Goal: Information Seeking & Learning: Learn about a topic

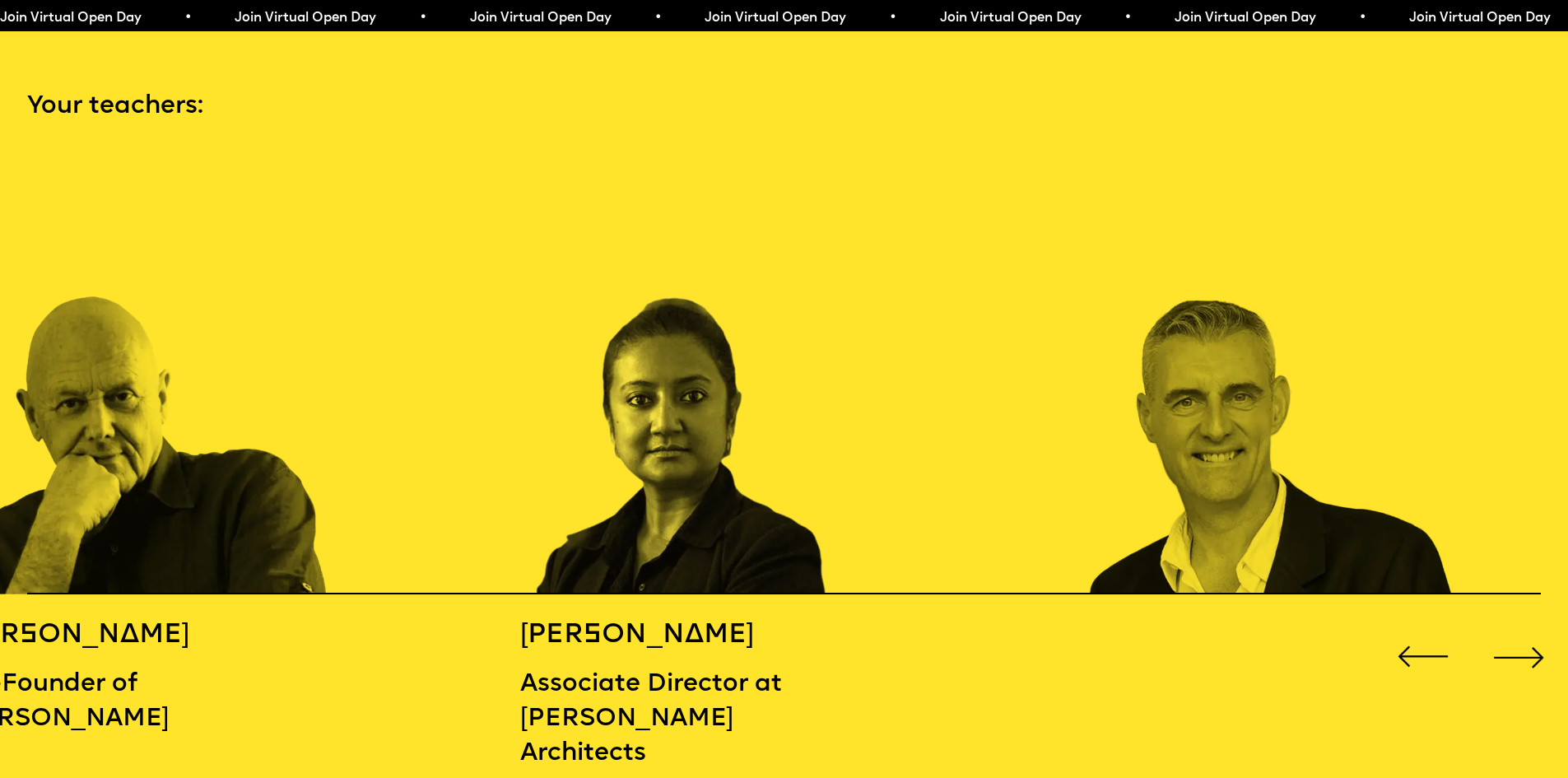
scroll to position [2470, 0]
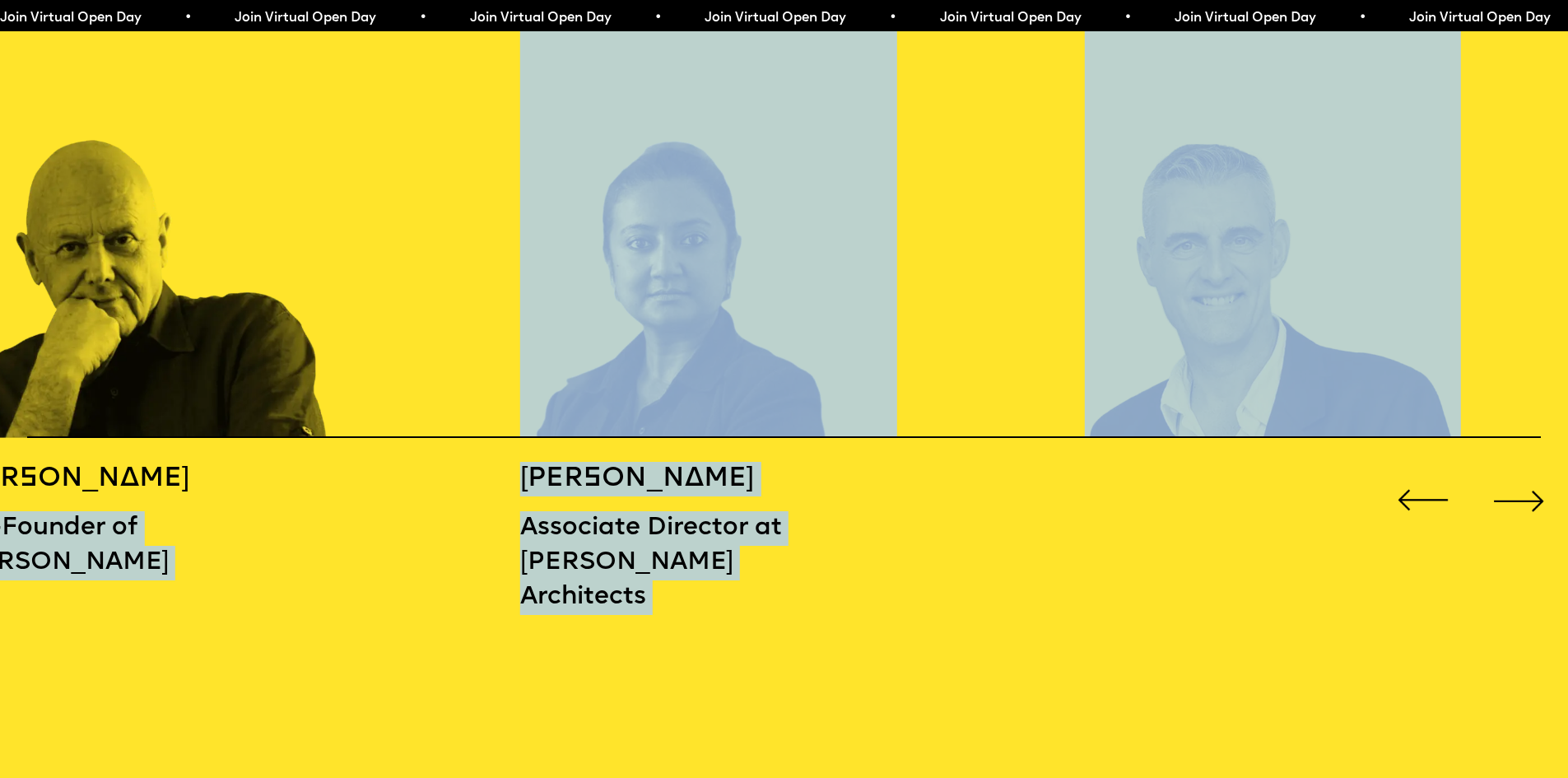
drag, startPoint x: 24, startPoint y: 467, endPoint x: 280, endPoint y: 468, distance: 256.0
click at [280, 468] on div "[PERSON_NAME] Co-Founder of [PERSON_NAME] [PERSON_NAME] Associate Director at […" at bounding box center [784, 312] width 1568 height 627
click at [238, 466] on h5 "[PERSON_NAME]" at bounding box center [96, 478] width 283 height 35
click at [238, 472] on h5 "[PERSON_NAME]" at bounding box center [96, 478] width 283 height 35
click at [258, 449] on div "[PERSON_NAME] Co-Founder of [PERSON_NAME] [PERSON_NAME] Associate Director at […" at bounding box center [784, 312] width 1568 height 627
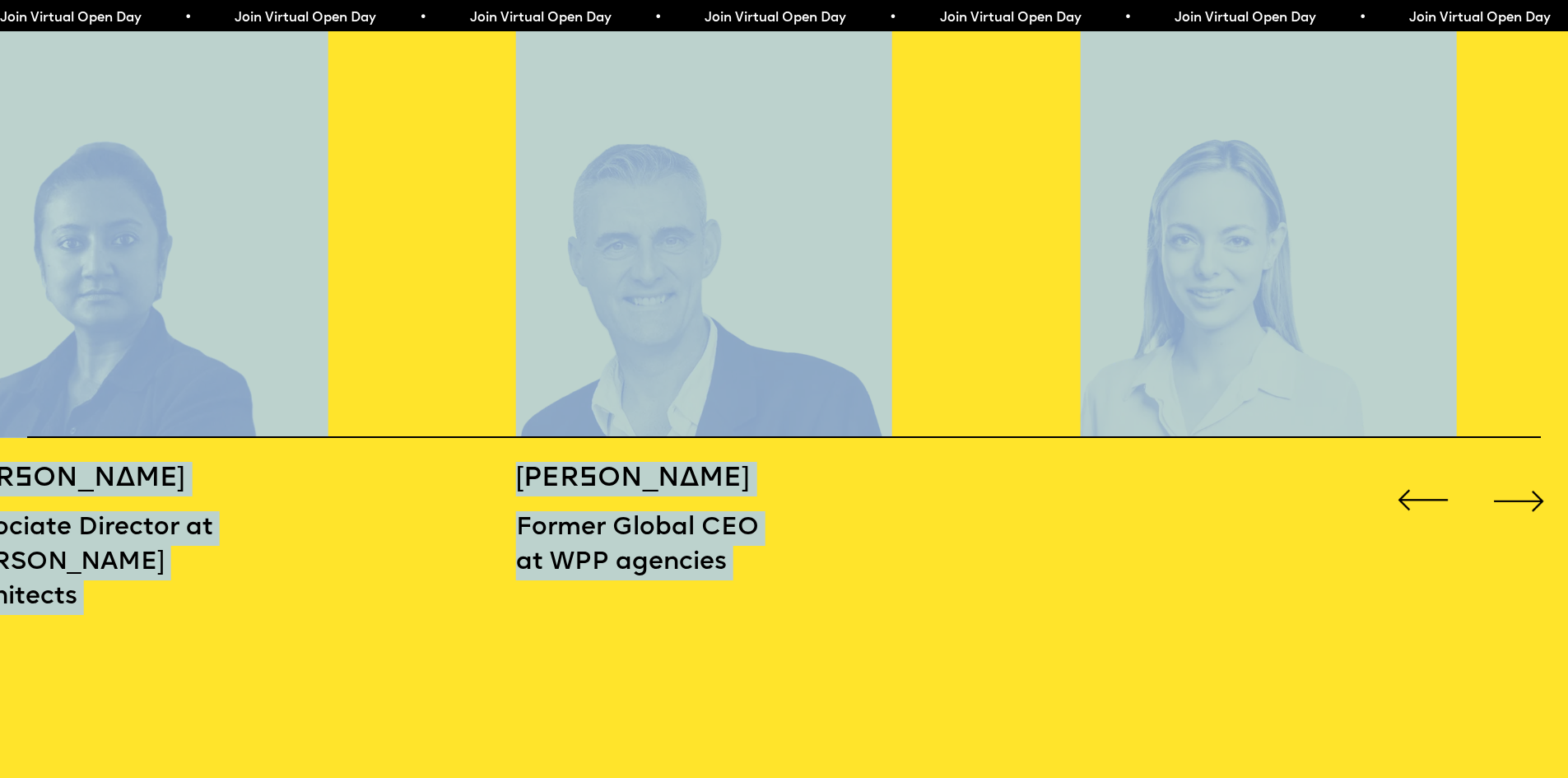
click at [394, 457] on div "[PERSON_NAME] Co-Founder of [PERSON_NAME] [PERSON_NAME] Associate Director at […" at bounding box center [784, 312] width 1568 height 627
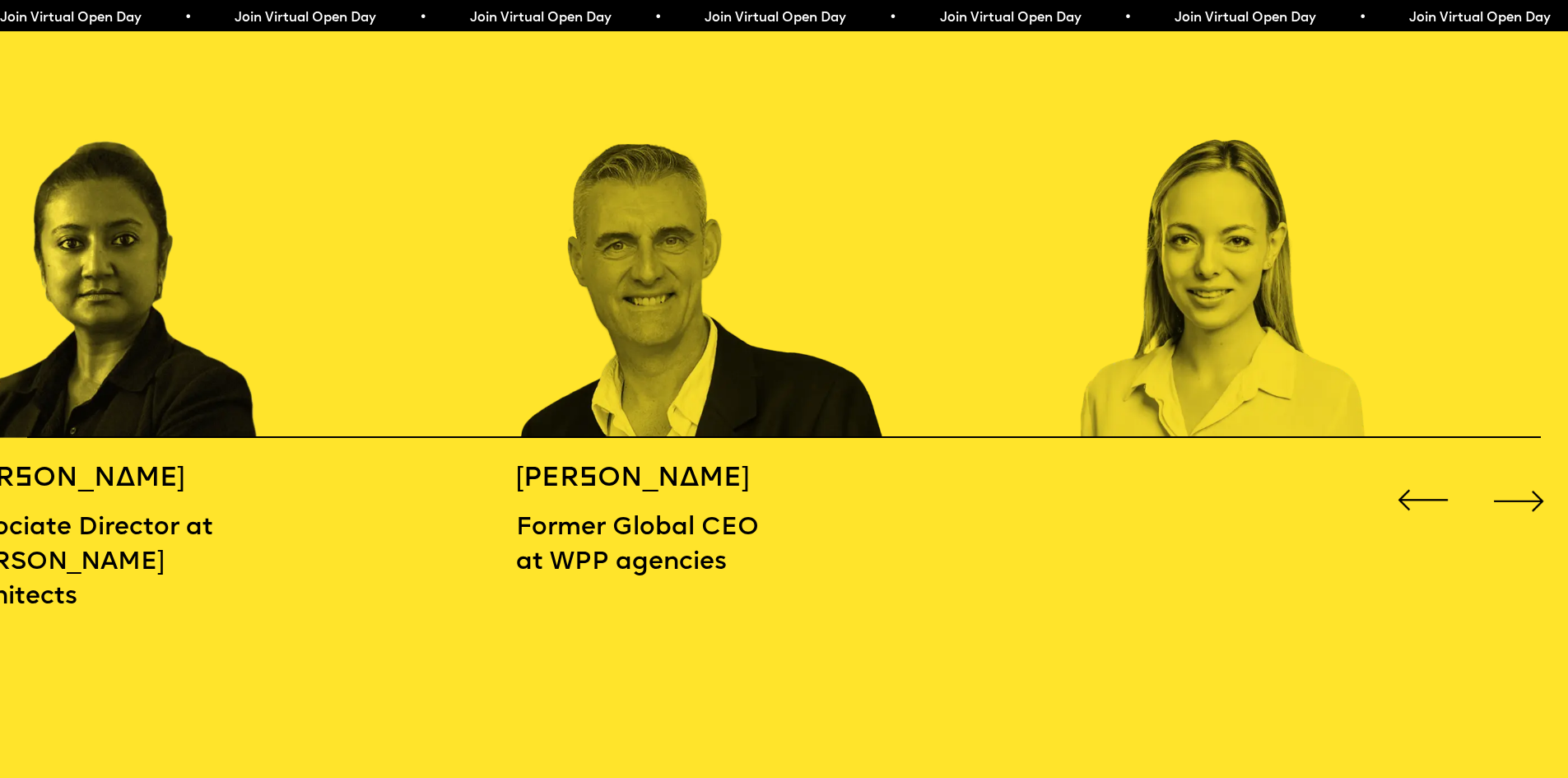
click at [1538, 489] on div "Next slide" at bounding box center [1518, 500] width 62 height 62
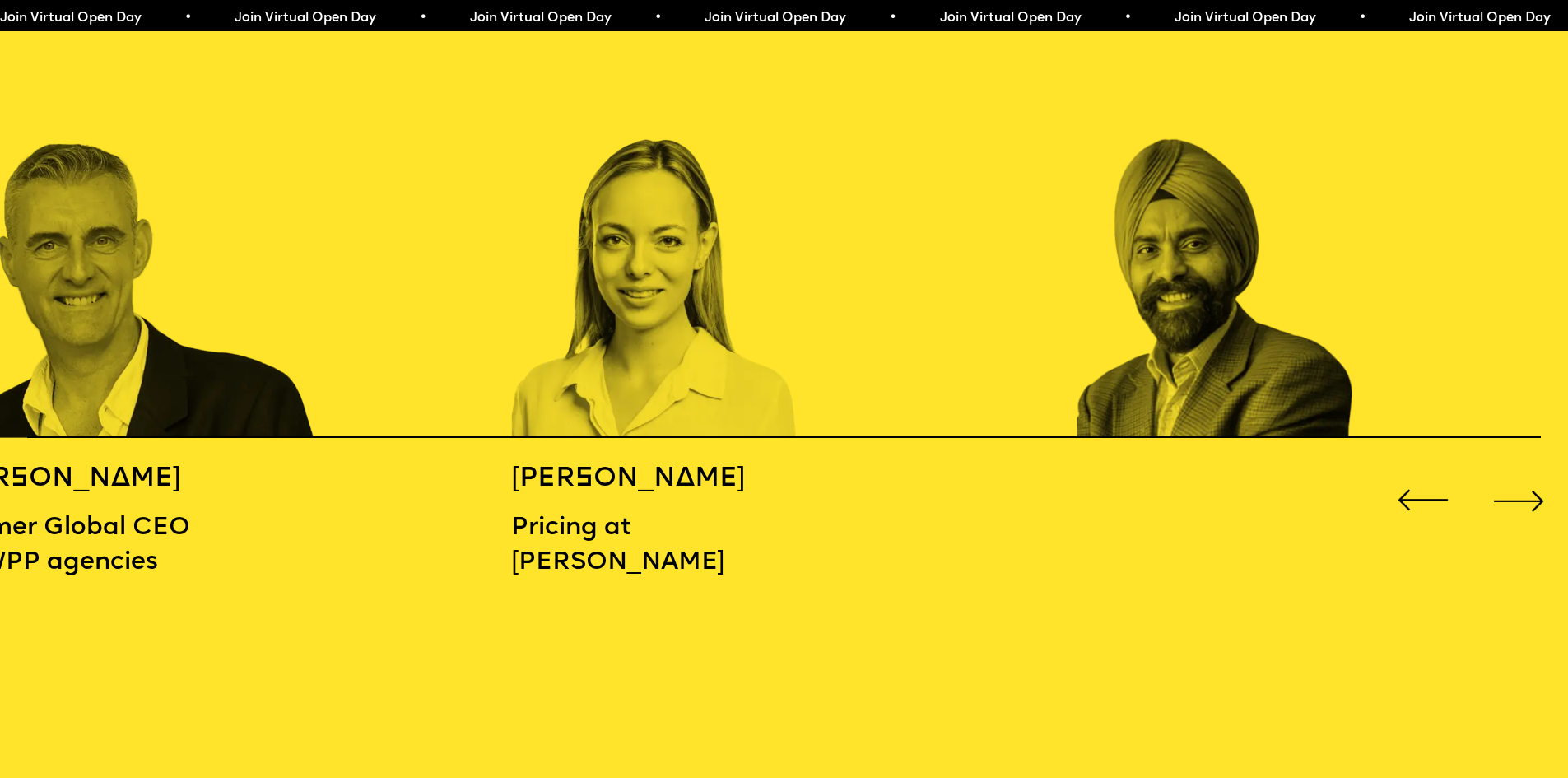
click at [1537, 489] on div "Next slide" at bounding box center [1518, 500] width 62 height 62
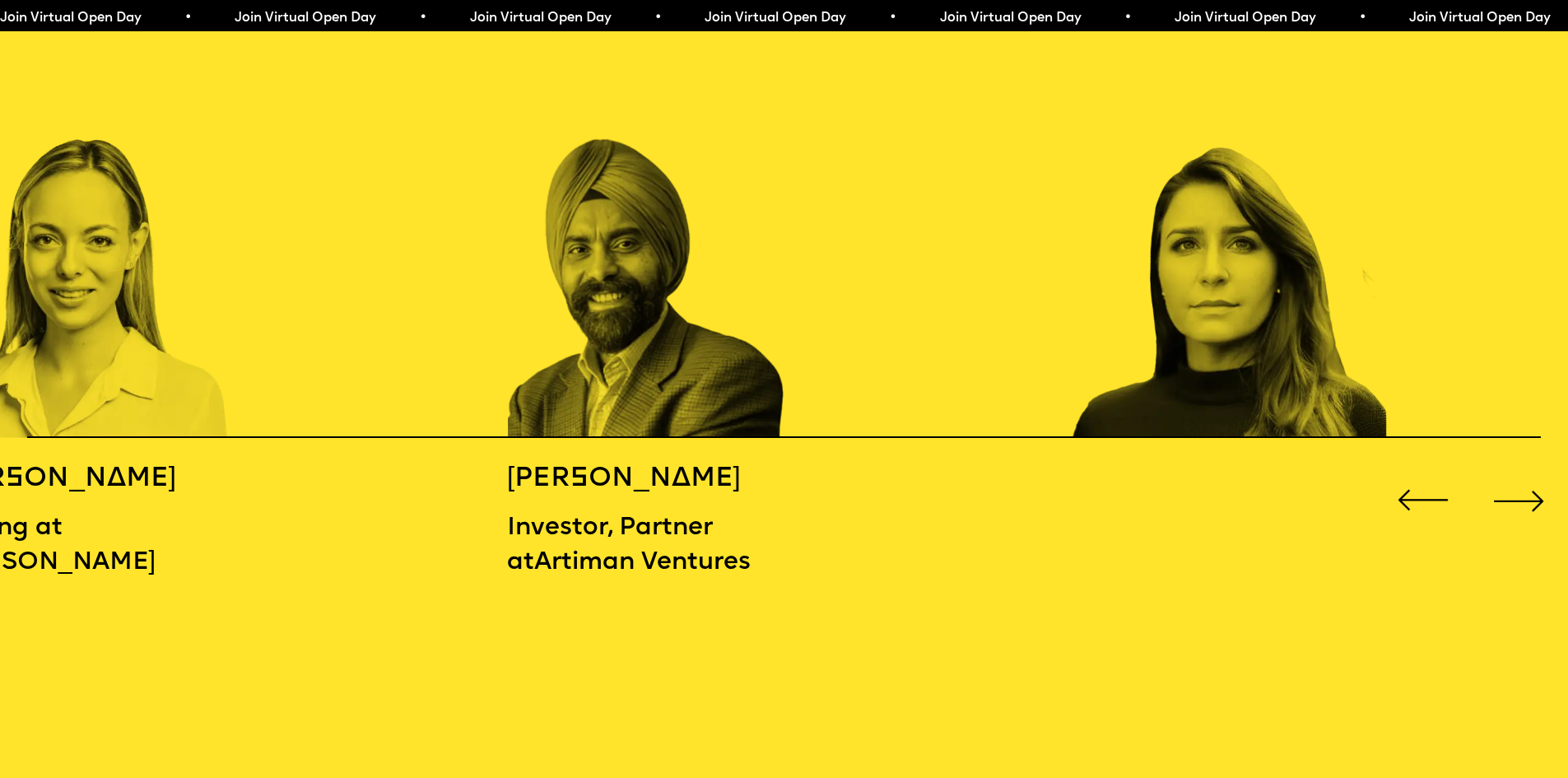
click at [1537, 489] on div "Next slide" at bounding box center [1518, 500] width 62 height 62
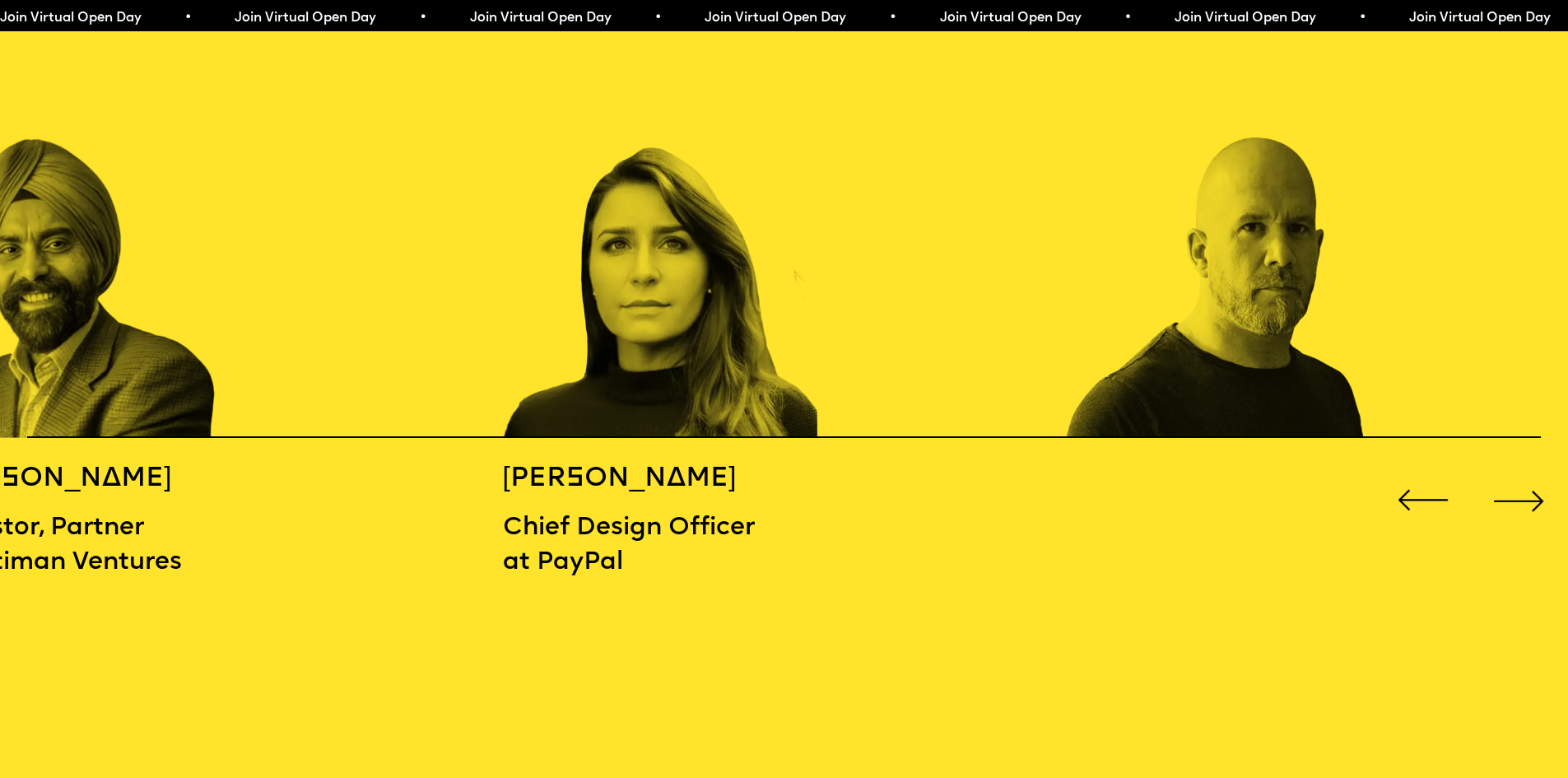
click at [1537, 489] on div "Next slide" at bounding box center [1518, 500] width 62 height 62
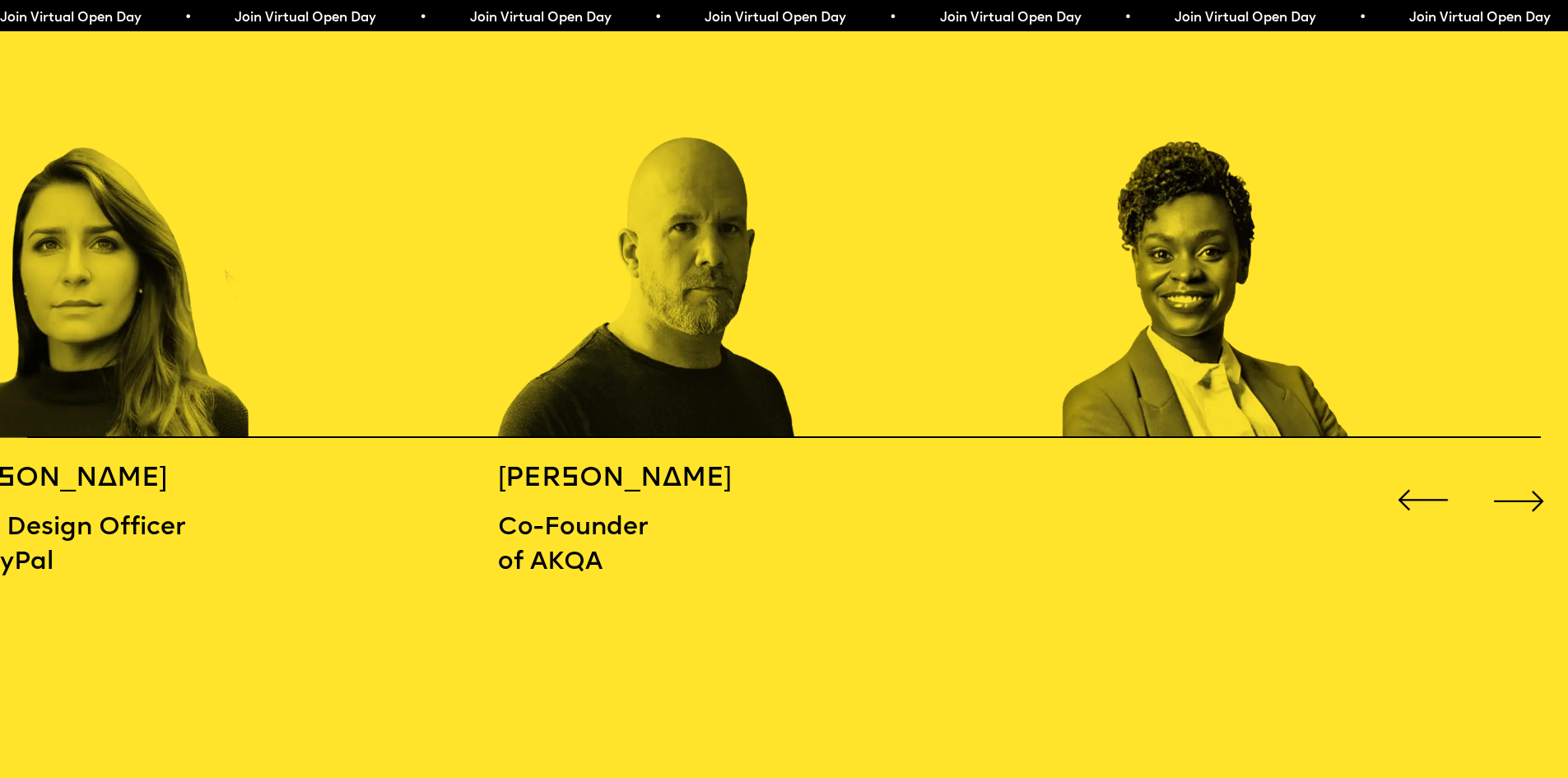
click at [1537, 489] on div "Next slide" at bounding box center [1518, 500] width 62 height 62
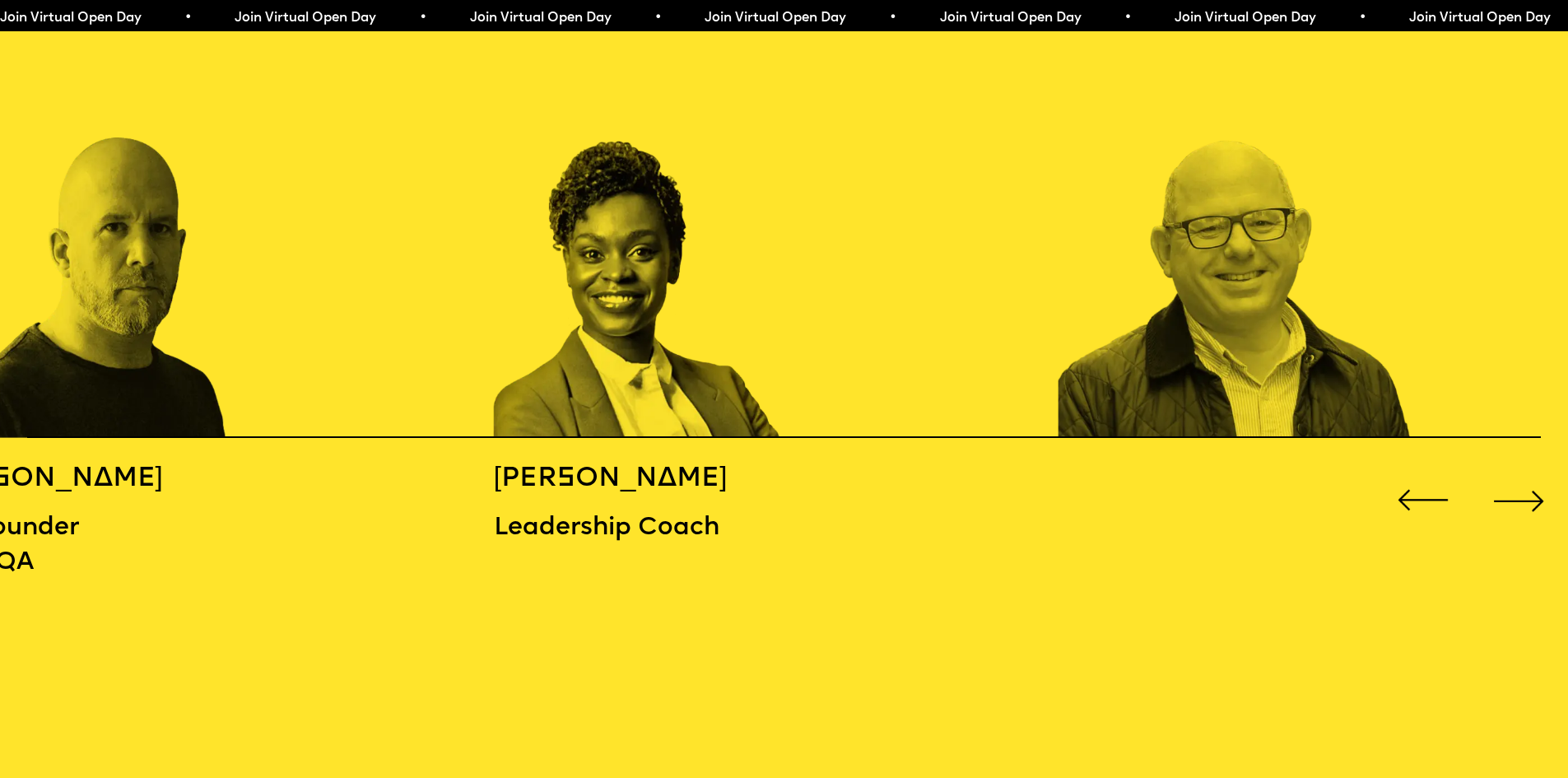
click at [1537, 489] on div "Next slide" at bounding box center [1518, 500] width 62 height 62
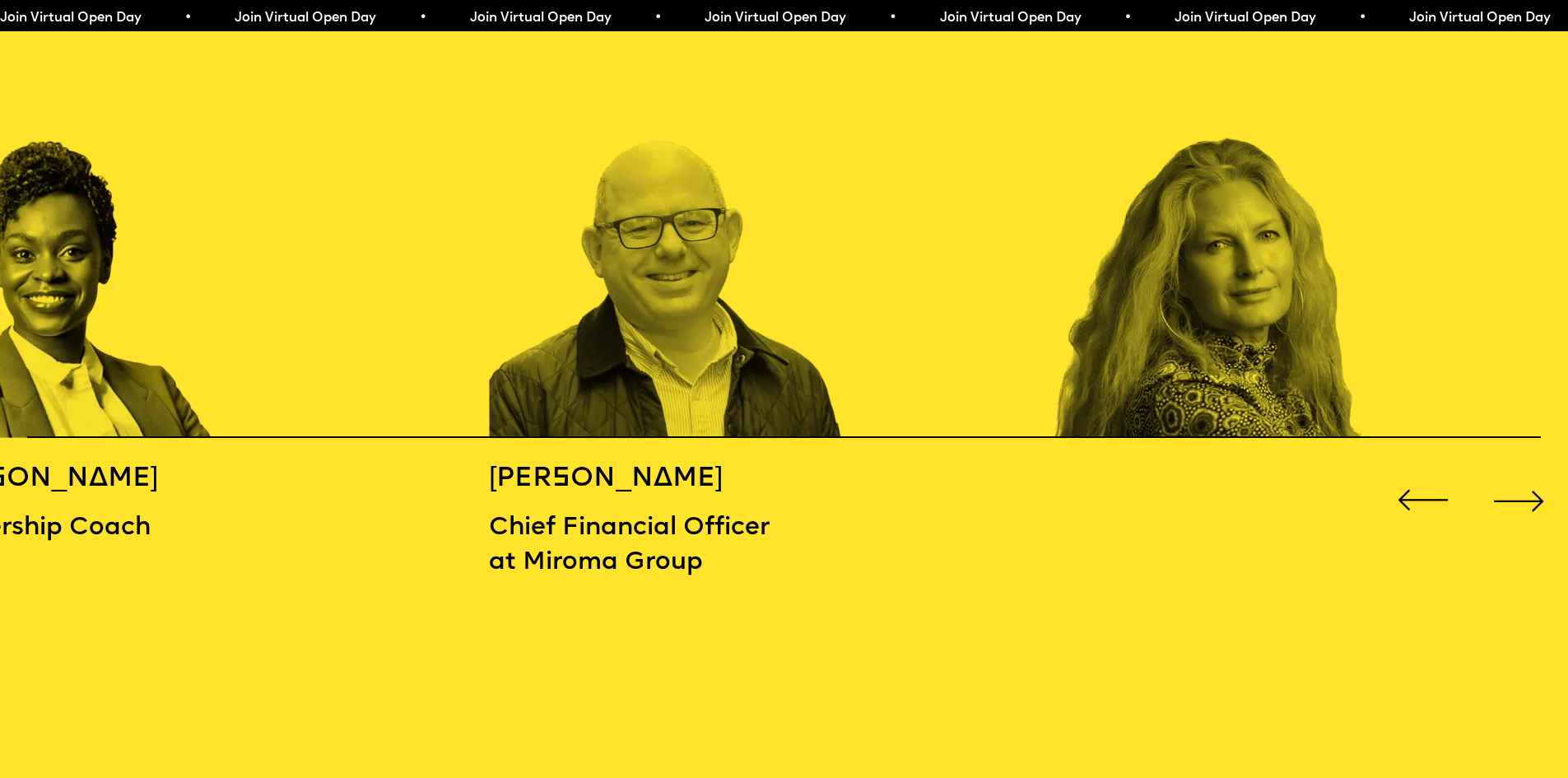
click at [1537, 489] on div "Next slide" at bounding box center [1518, 500] width 62 height 62
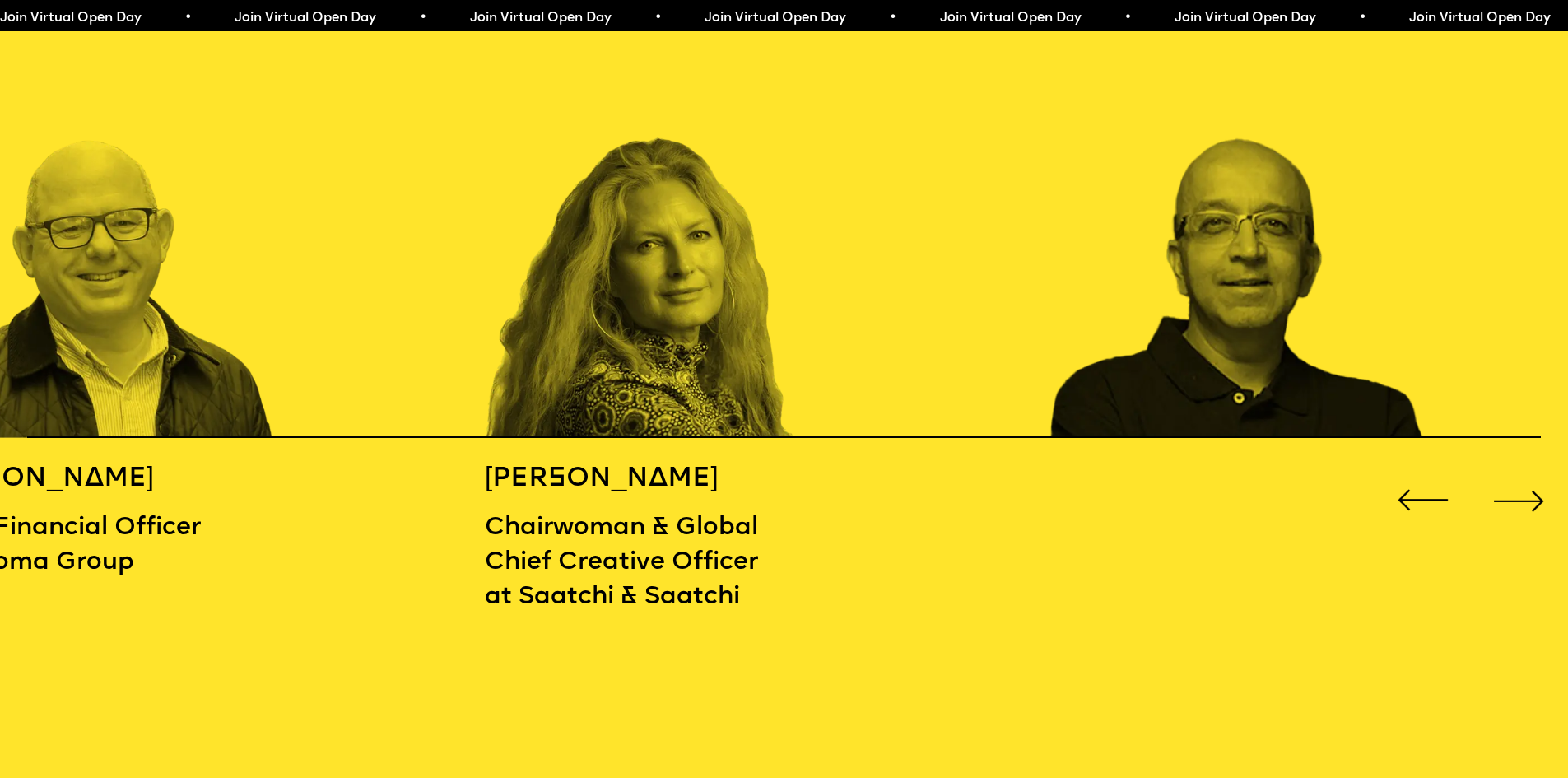
click at [1537, 488] on div "Next slide" at bounding box center [1518, 500] width 62 height 62
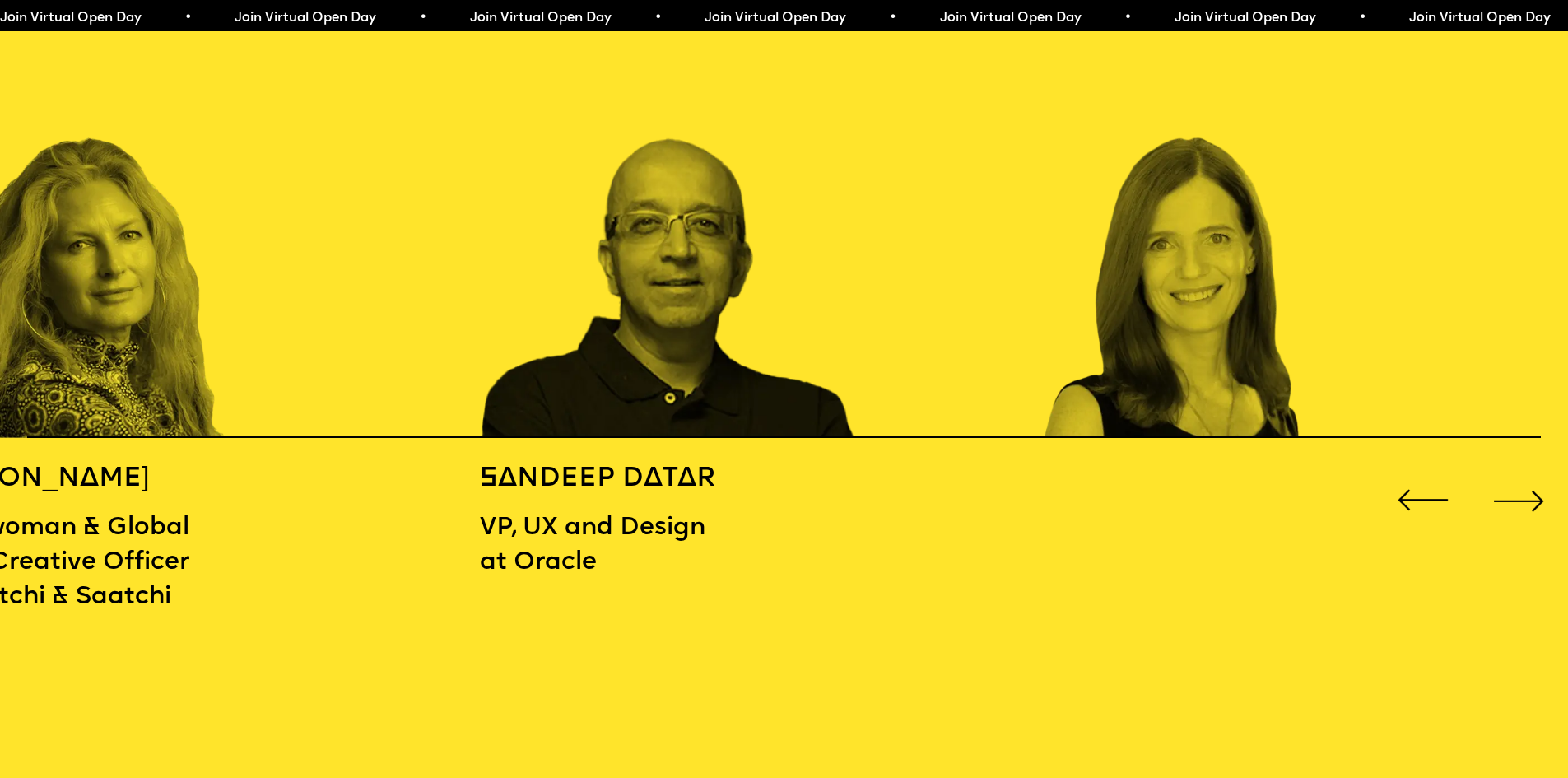
click at [1537, 488] on div "Next slide" at bounding box center [1518, 500] width 62 height 62
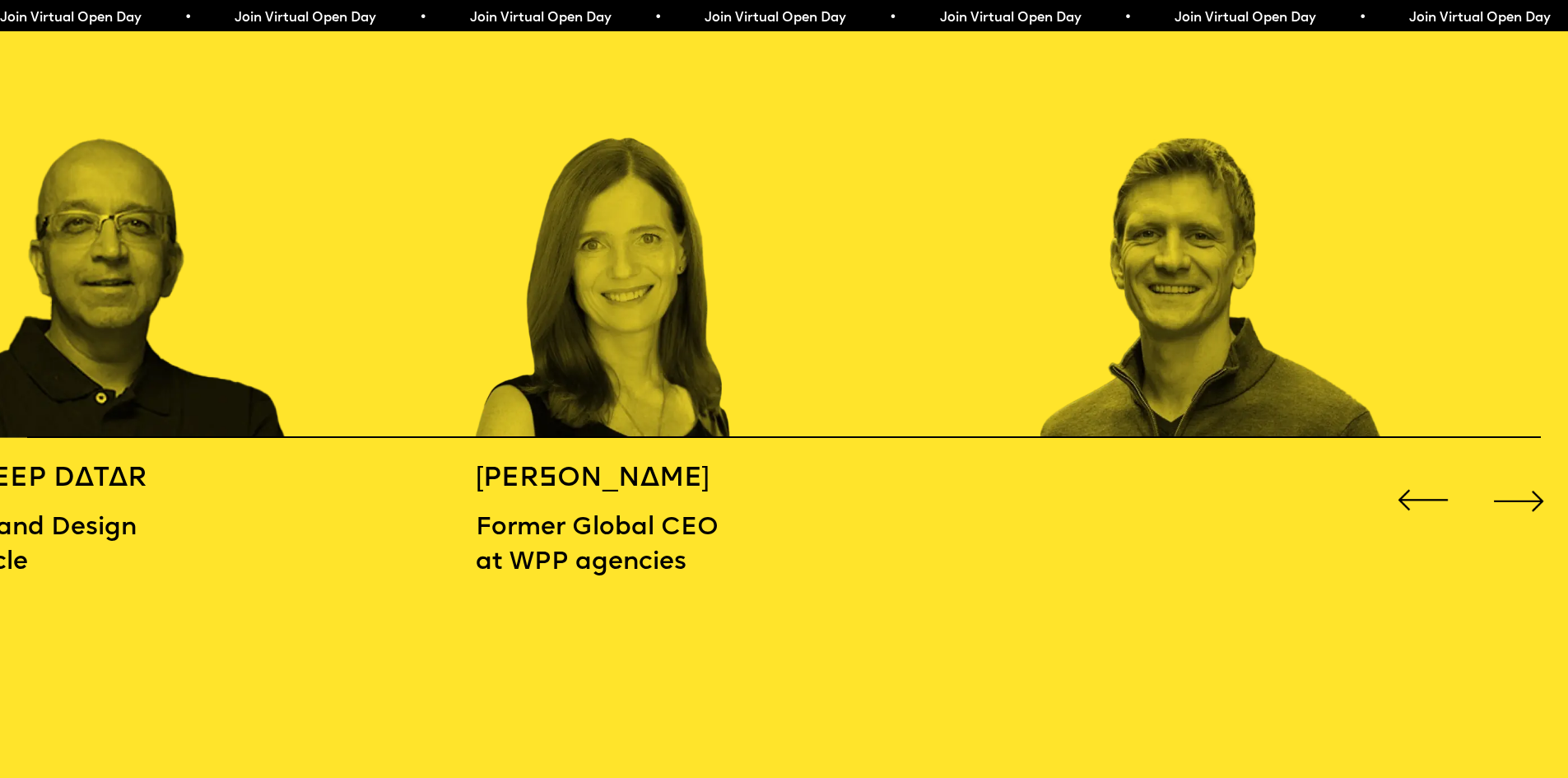
click at [1537, 488] on div "Next slide" at bounding box center [1518, 500] width 62 height 62
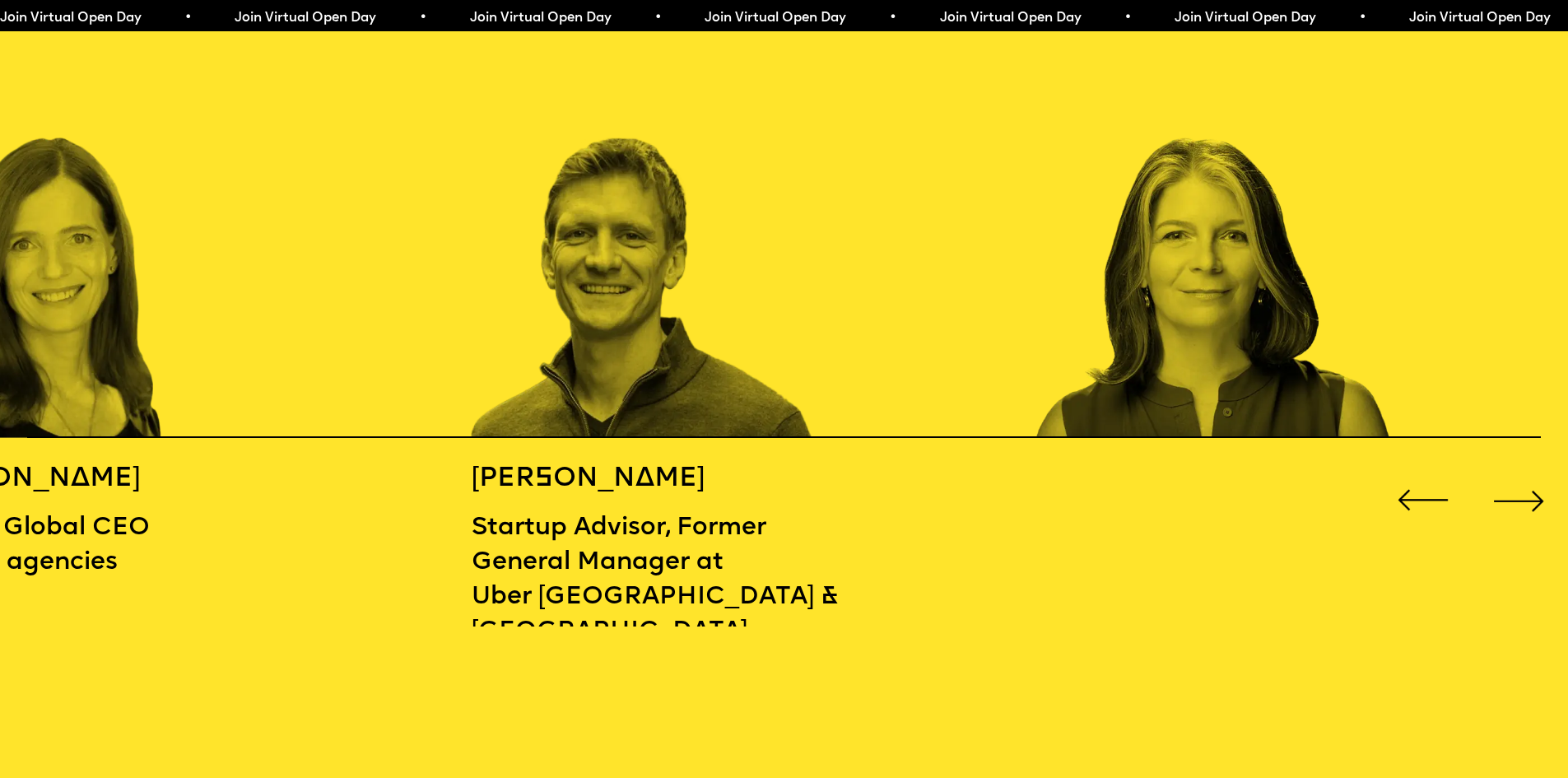
click at [1537, 485] on div "Next slide" at bounding box center [1518, 500] width 62 height 62
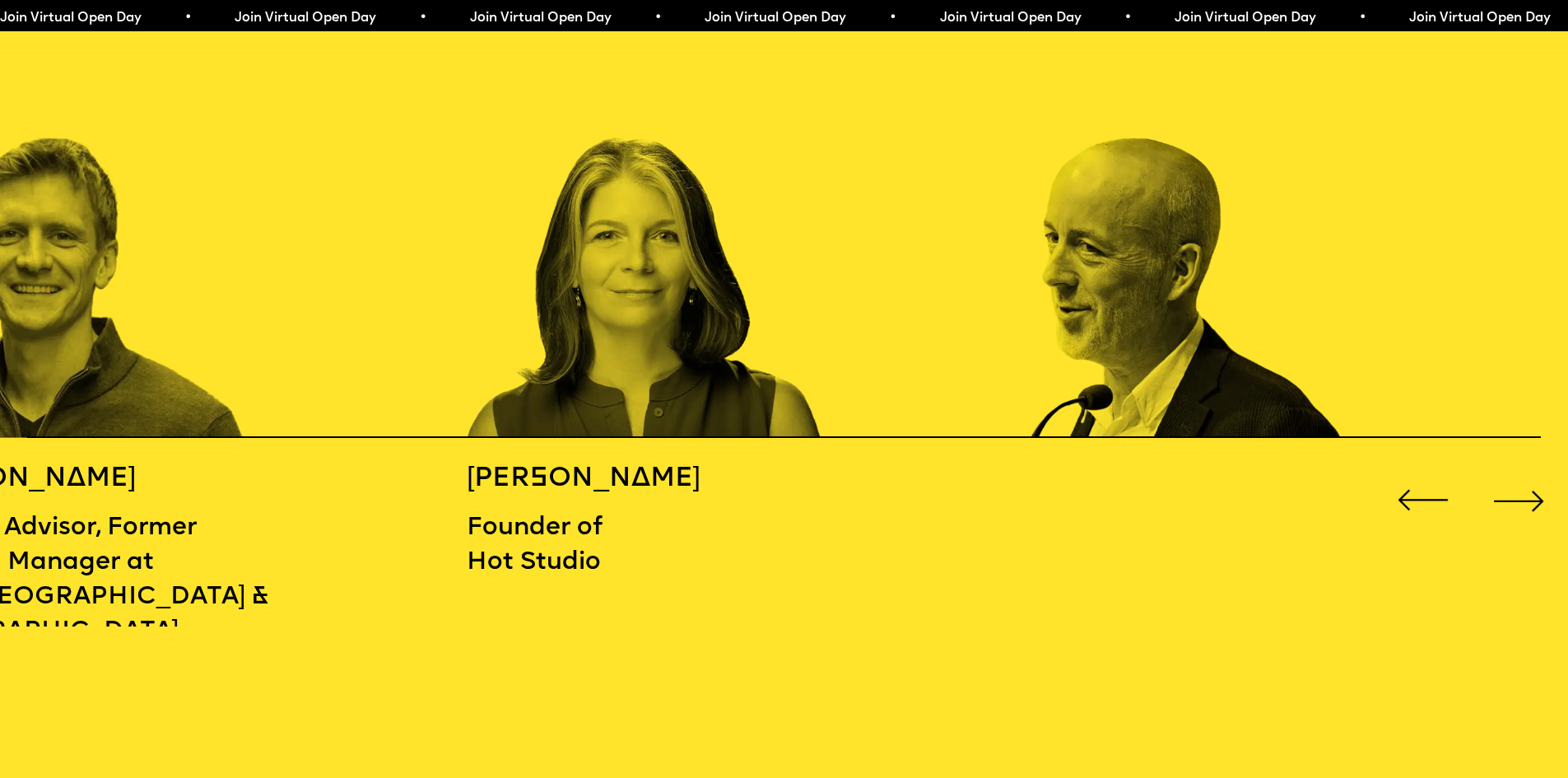
click at [1537, 484] on div "Next slide" at bounding box center [1518, 500] width 62 height 62
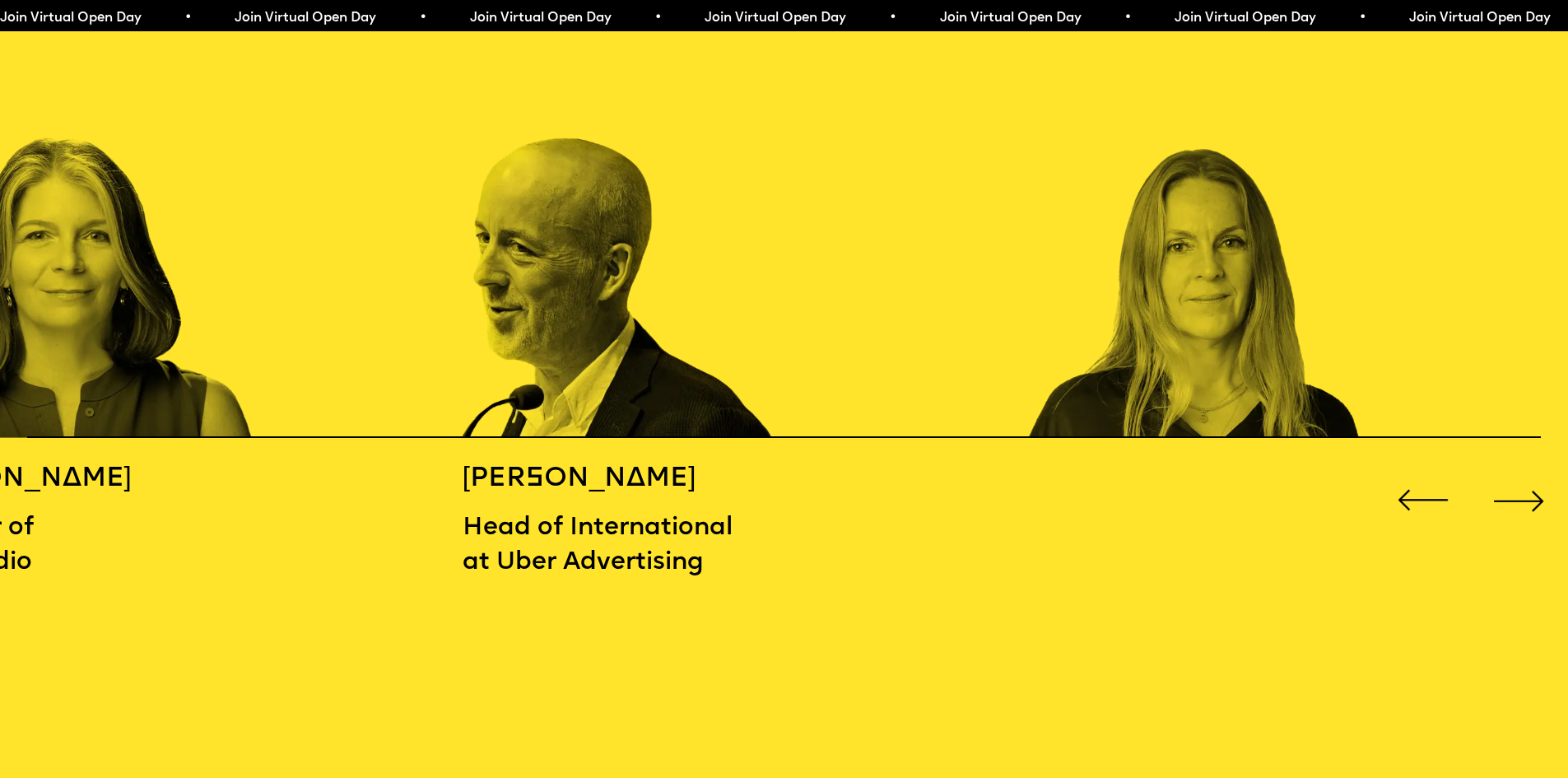
click at [1537, 484] on div "Next slide" at bounding box center [1518, 500] width 62 height 62
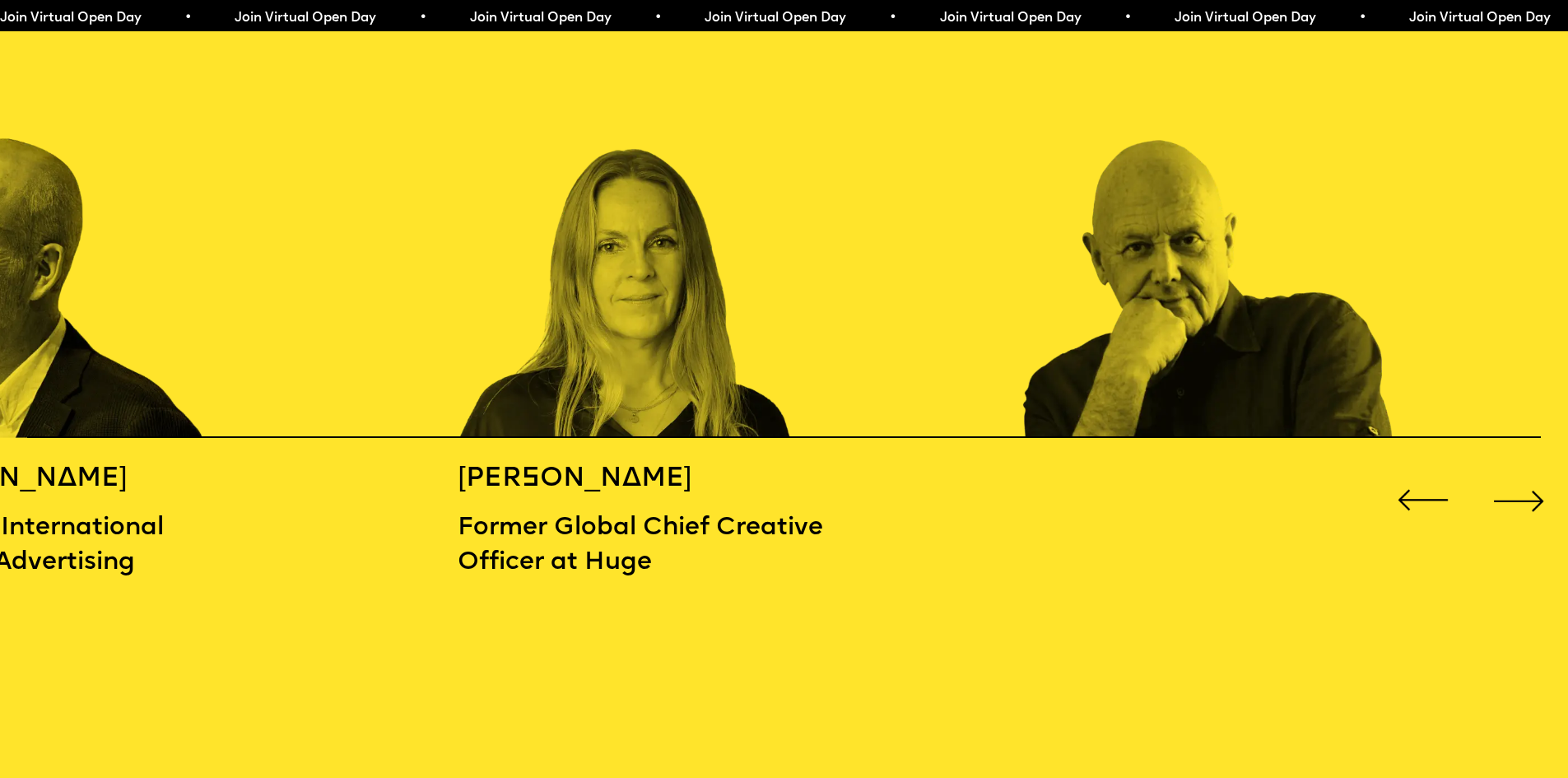
click at [1537, 484] on div "Next slide" at bounding box center [1518, 500] width 62 height 62
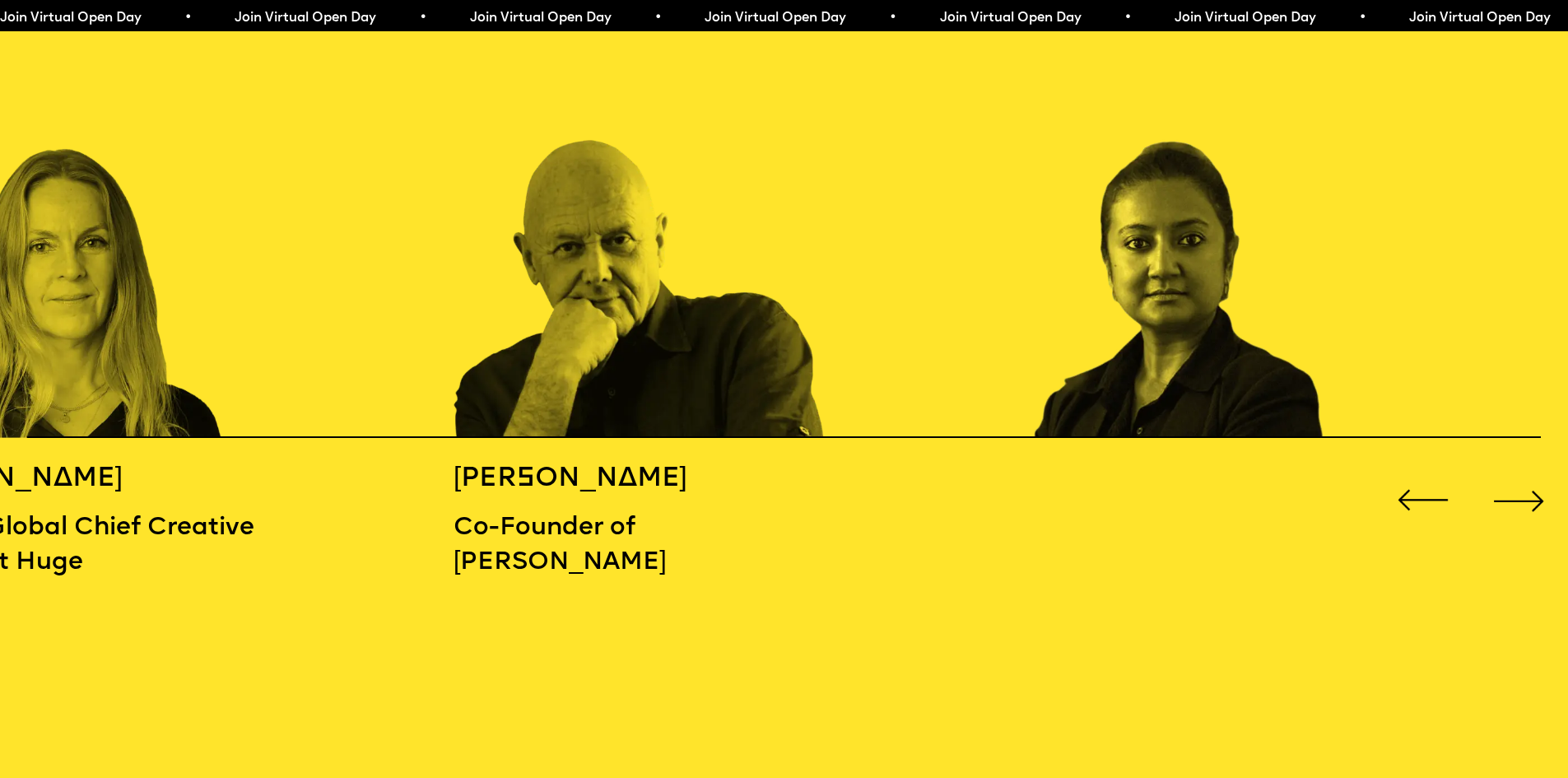
click at [1537, 484] on div "Next slide" at bounding box center [1518, 500] width 62 height 62
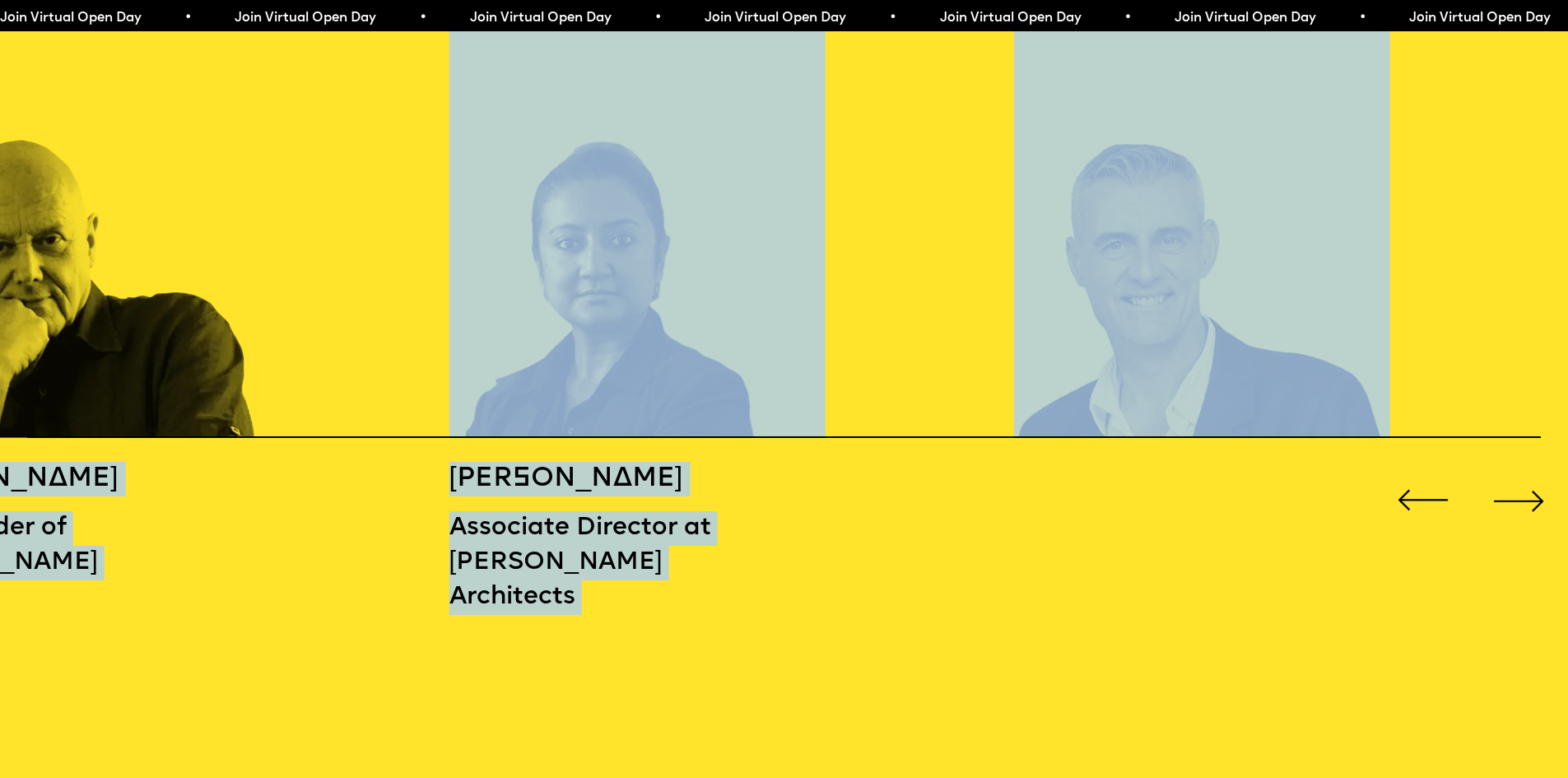
drag, startPoint x: 16, startPoint y: 447, endPoint x: 151, endPoint y: 471, distance: 137.1
click at [151, 471] on div "[PERSON_NAME] Co-Founder of [PERSON_NAME] [PERSON_NAME] Associate Director at […" at bounding box center [784, 312] width 1568 height 627
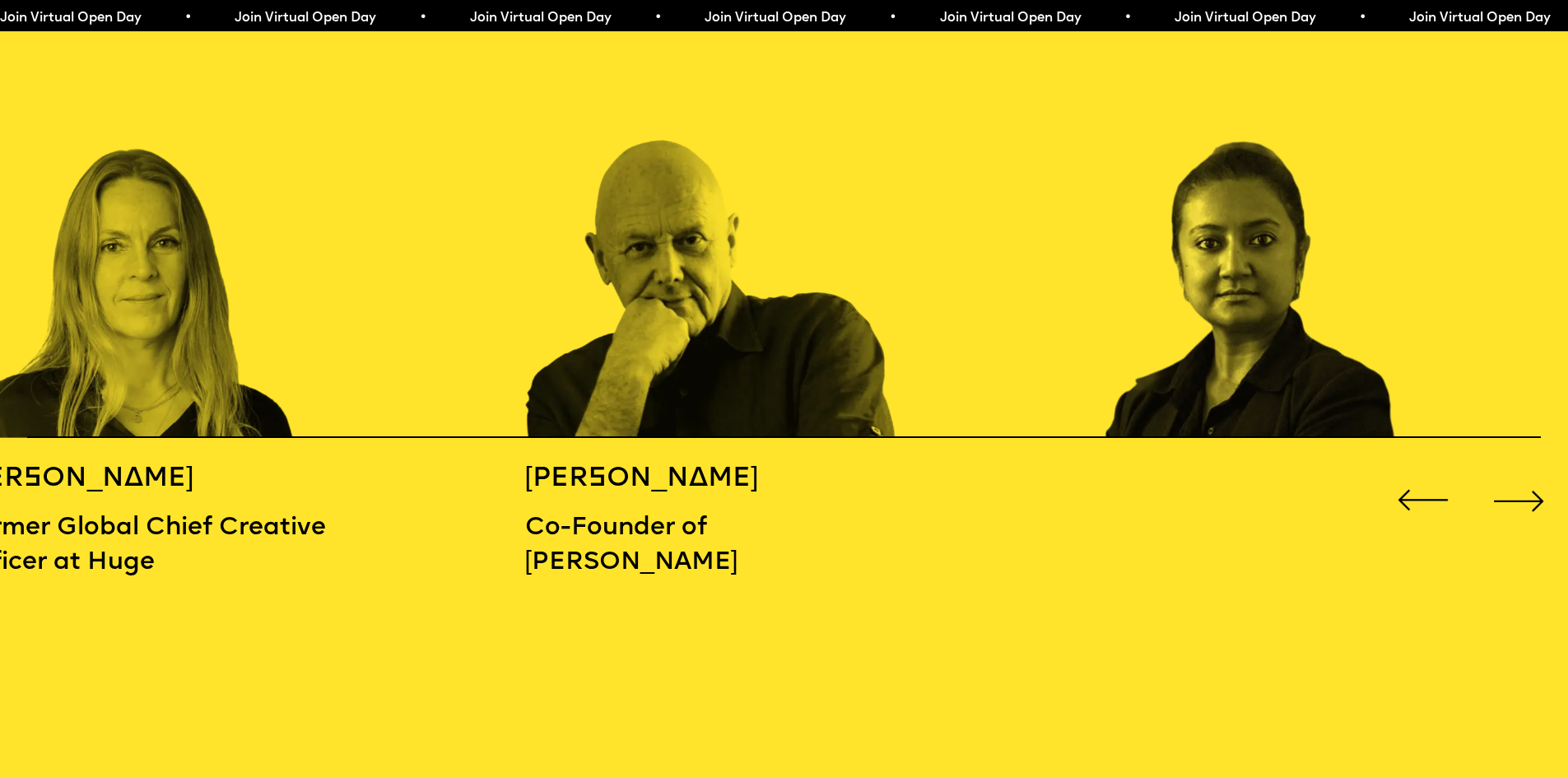
click at [751, 473] on h5 "[PERSON_NAME]" at bounding box center [665, 478] width 283 height 35
click at [1526, 487] on div "Next slide" at bounding box center [1518, 500] width 62 height 62
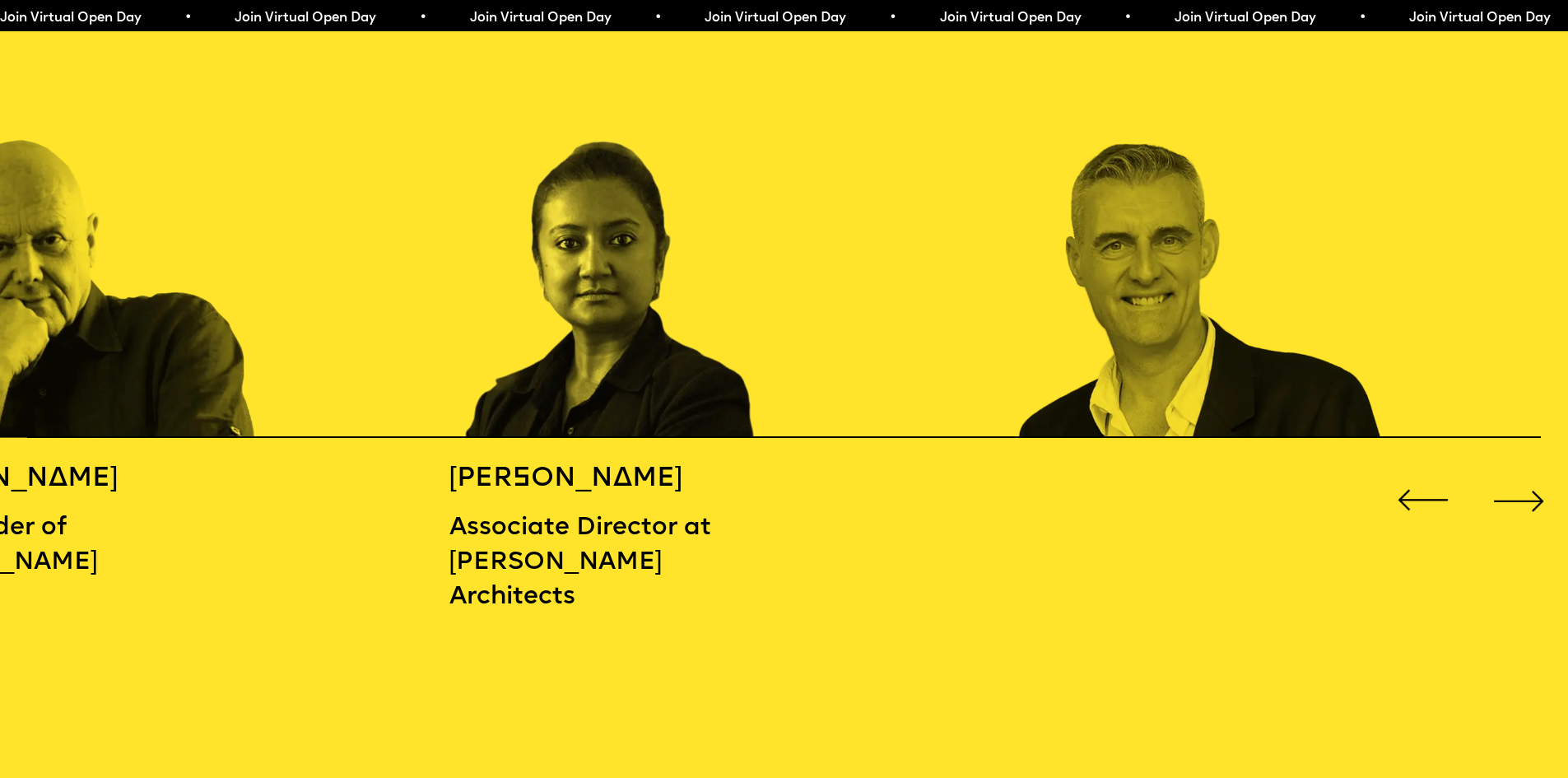
drag, startPoint x: 1554, startPoint y: 488, endPoint x: 1542, endPoint y: 492, distance: 12.6
click at [1552, 488] on div "[PERSON_NAME] Co-Founder of [PERSON_NAME] [PERSON_NAME] Associate Director at […" at bounding box center [784, 312] width 1568 height 627
click at [1540, 492] on div "Next slide" at bounding box center [1518, 500] width 62 height 62
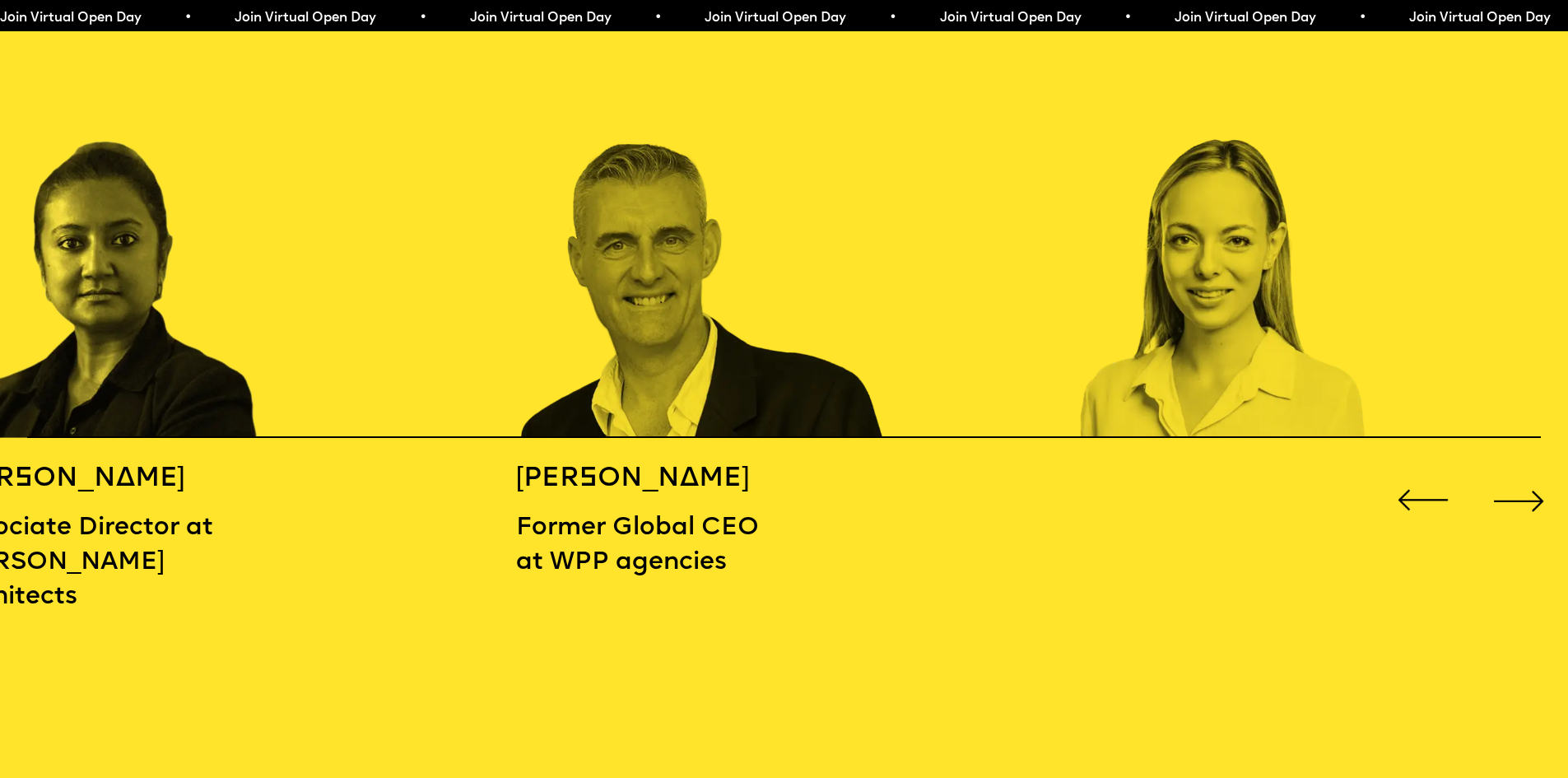
click at [1539, 490] on div "Next slide" at bounding box center [1518, 500] width 62 height 62
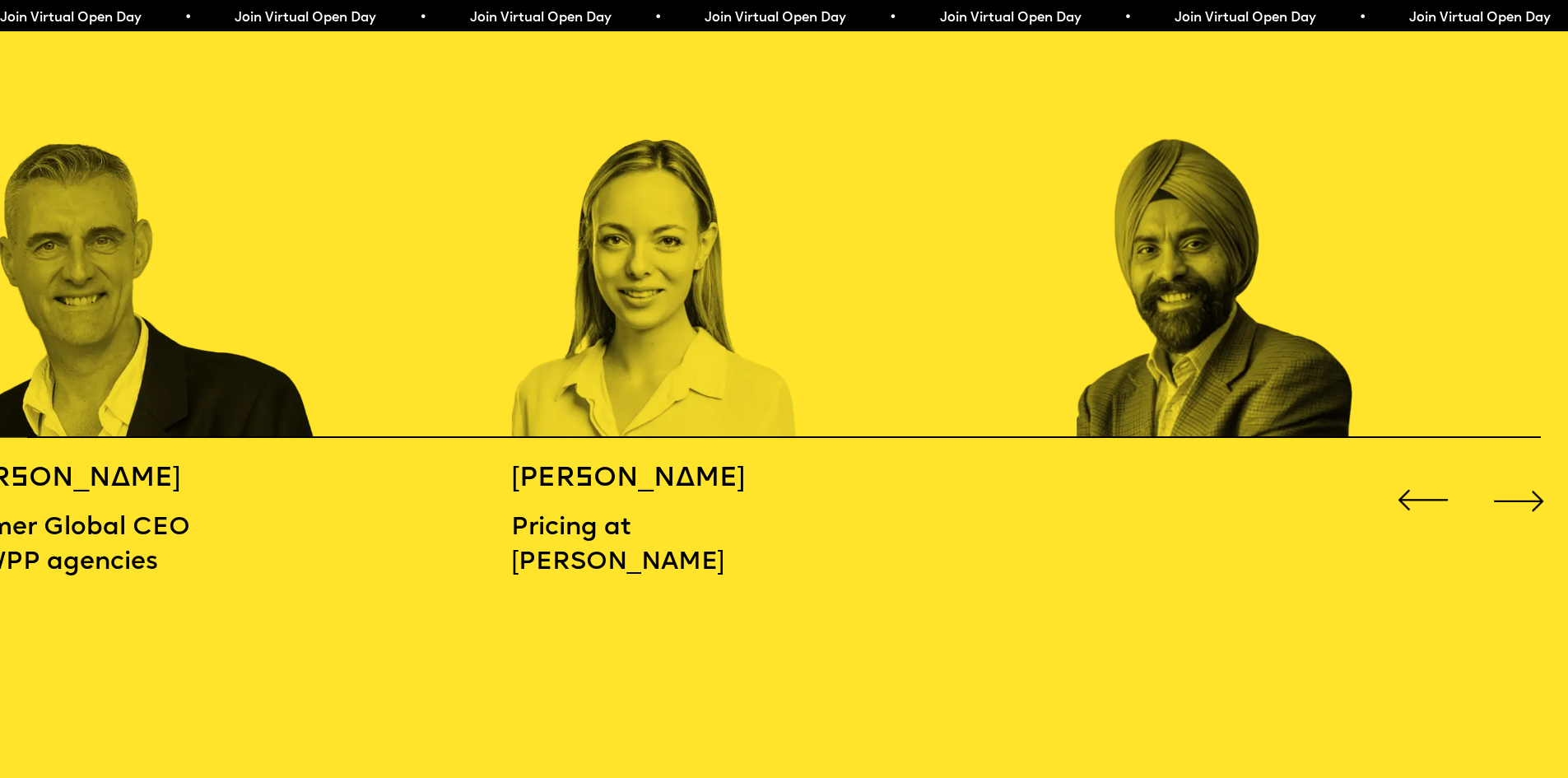
click at [1539, 490] on div "Next slide" at bounding box center [1518, 500] width 62 height 62
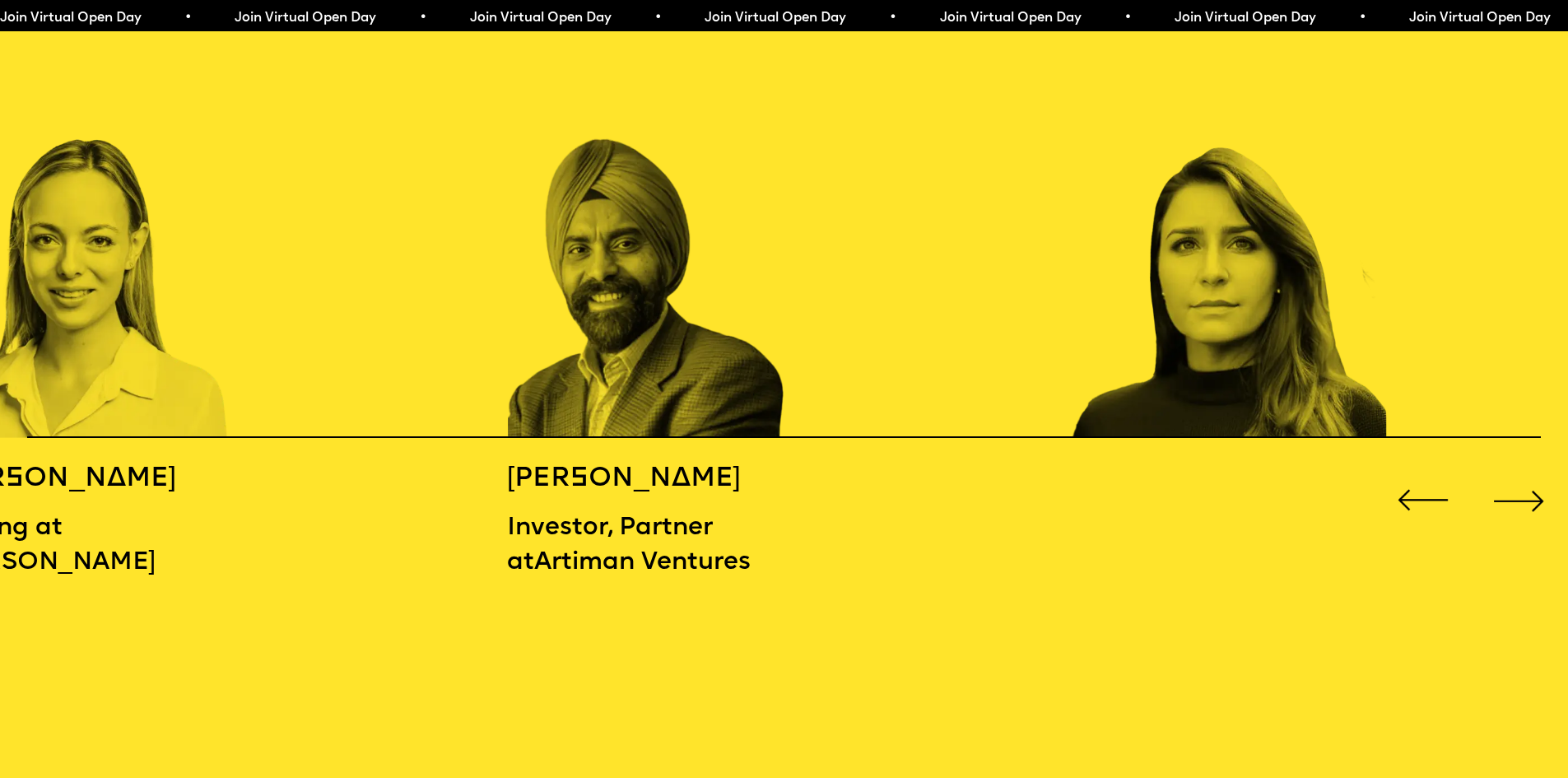
click at [1539, 490] on div "Next slide" at bounding box center [1518, 500] width 62 height 62
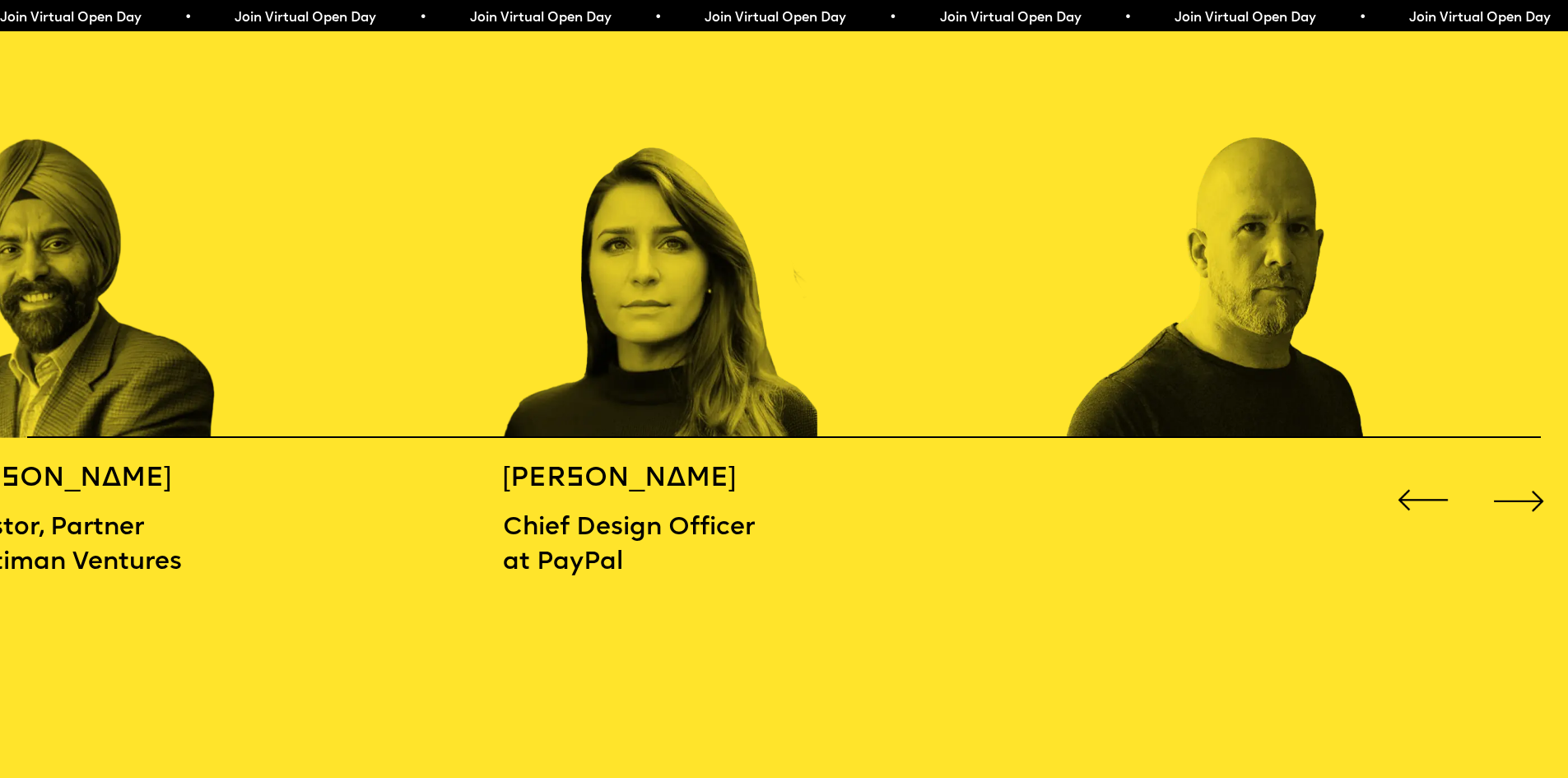
click at [1539, 490] on div "Next slide" at bounding box center [1518, 500] width 62 height 62
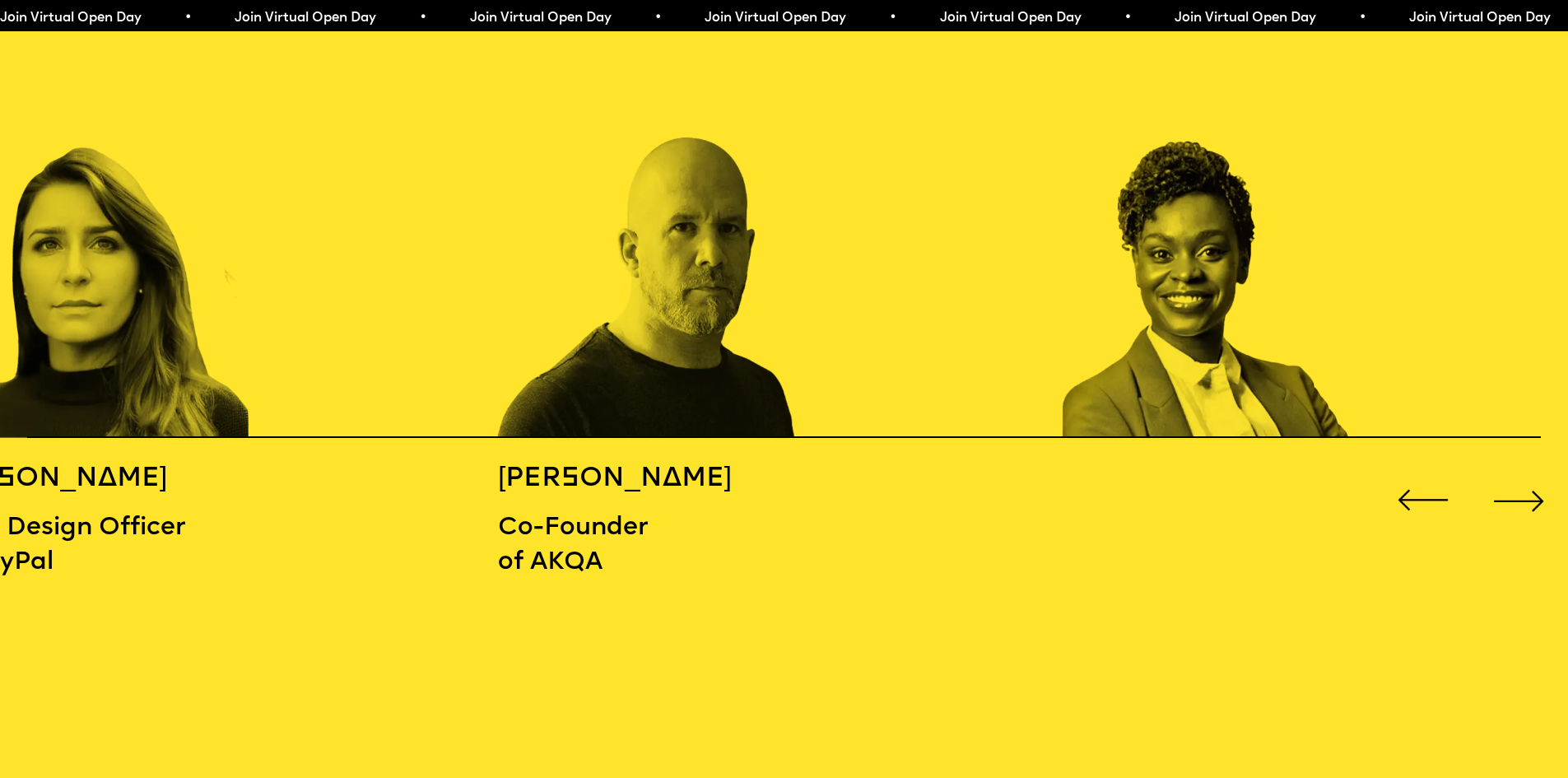
click at [1539, 490] on div "Next slide" at bounding box center [1518, 500] width 62 height 62
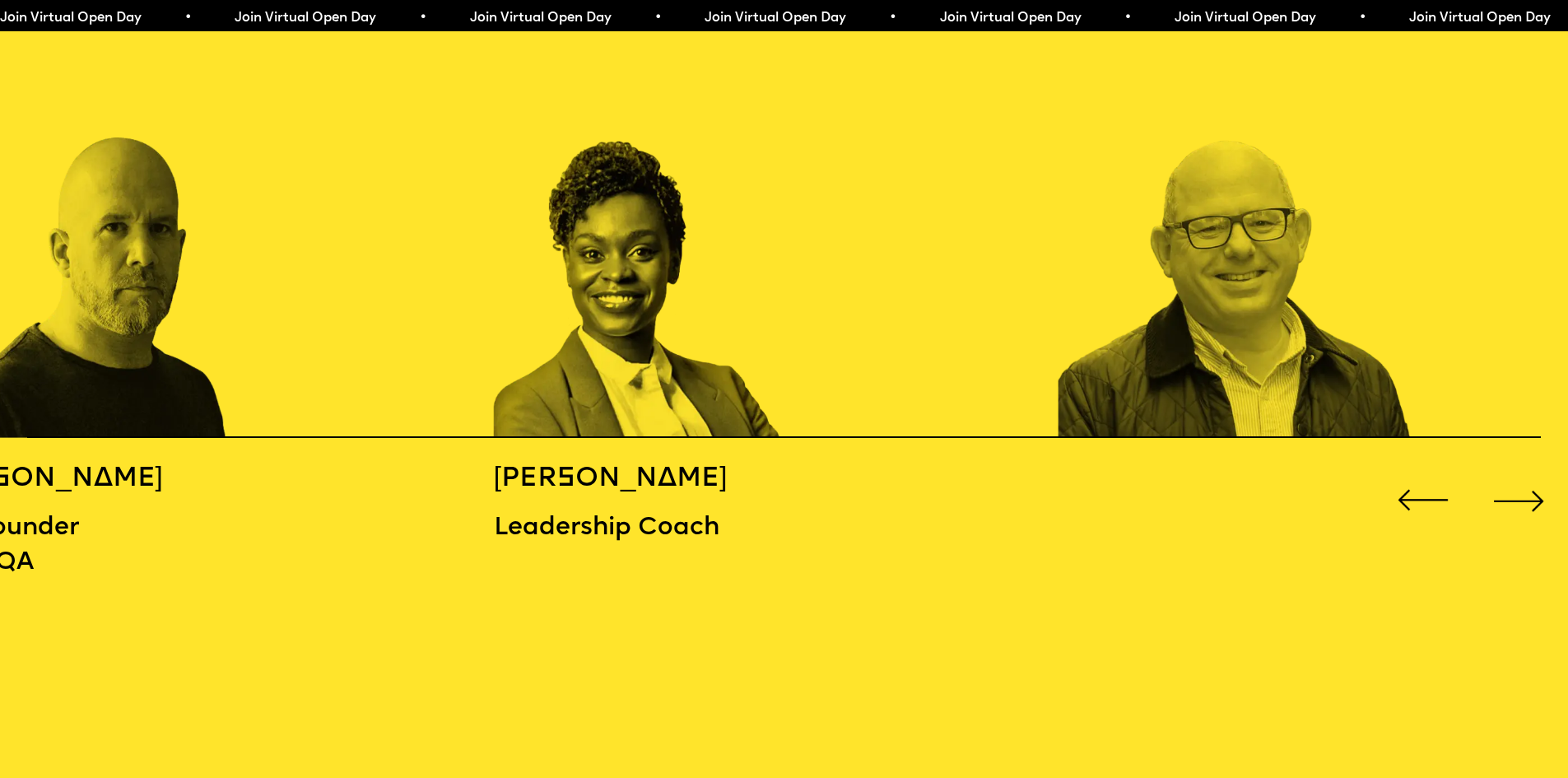
click at [1539, 490] on div "Next slide" at bounding box center [1518, 500] width 62 height 62
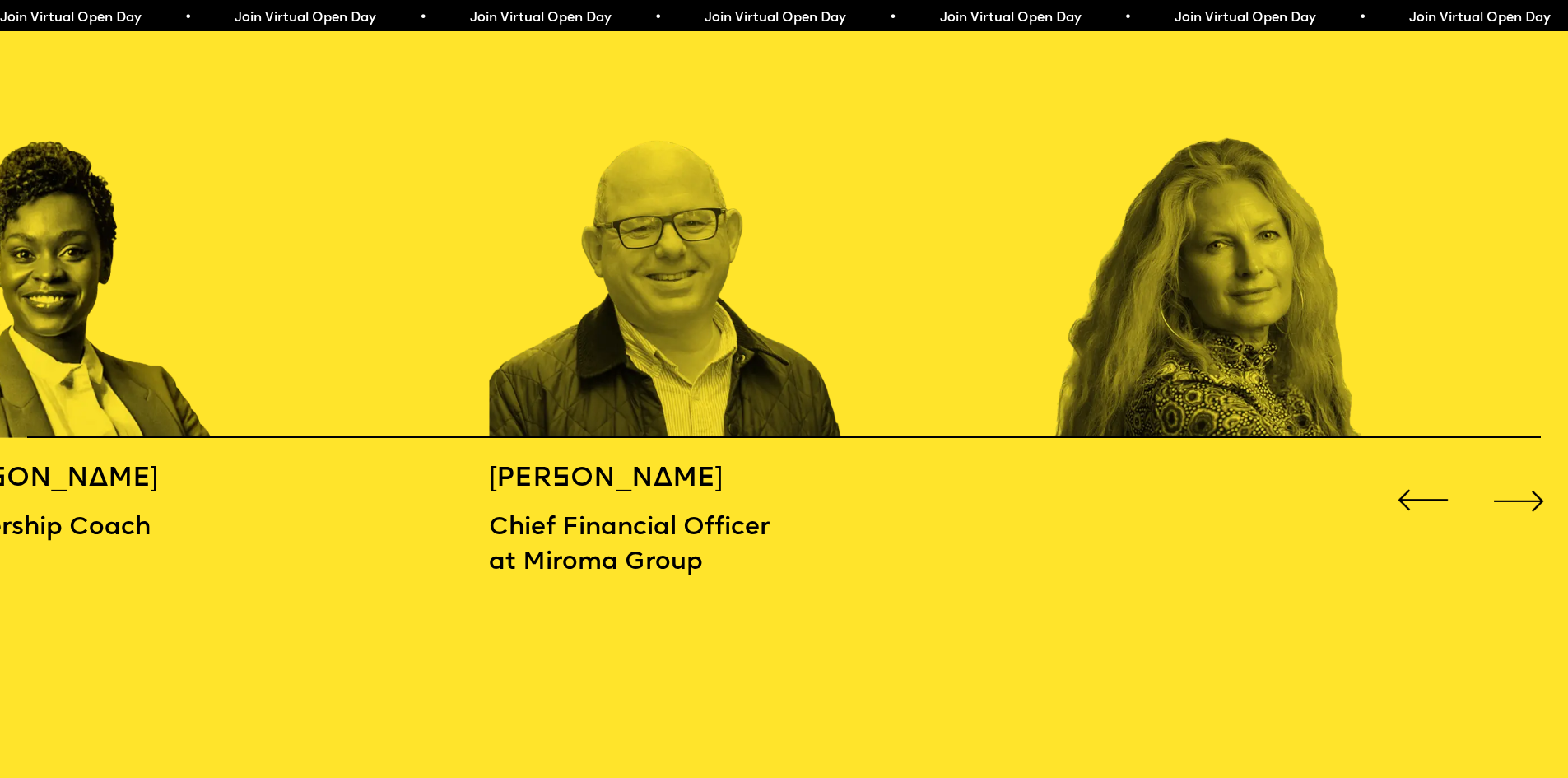
click at [1539, 490] on div "Next slide" at bounding box center [1518, 500] width 62 height 62
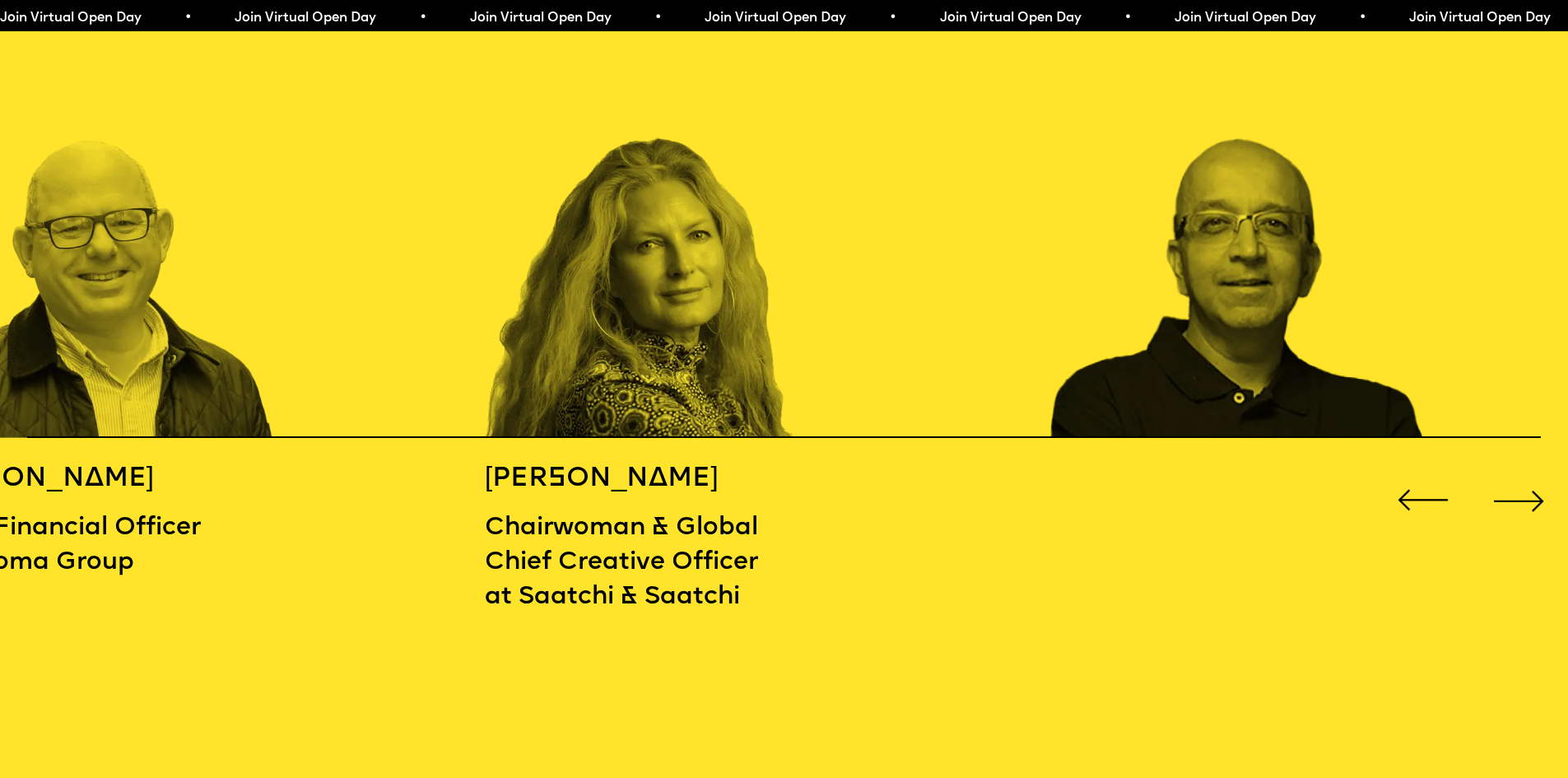
click at [1539, 490] on div "Next slide" at bounding box center [1518, 500] width 62 height 62
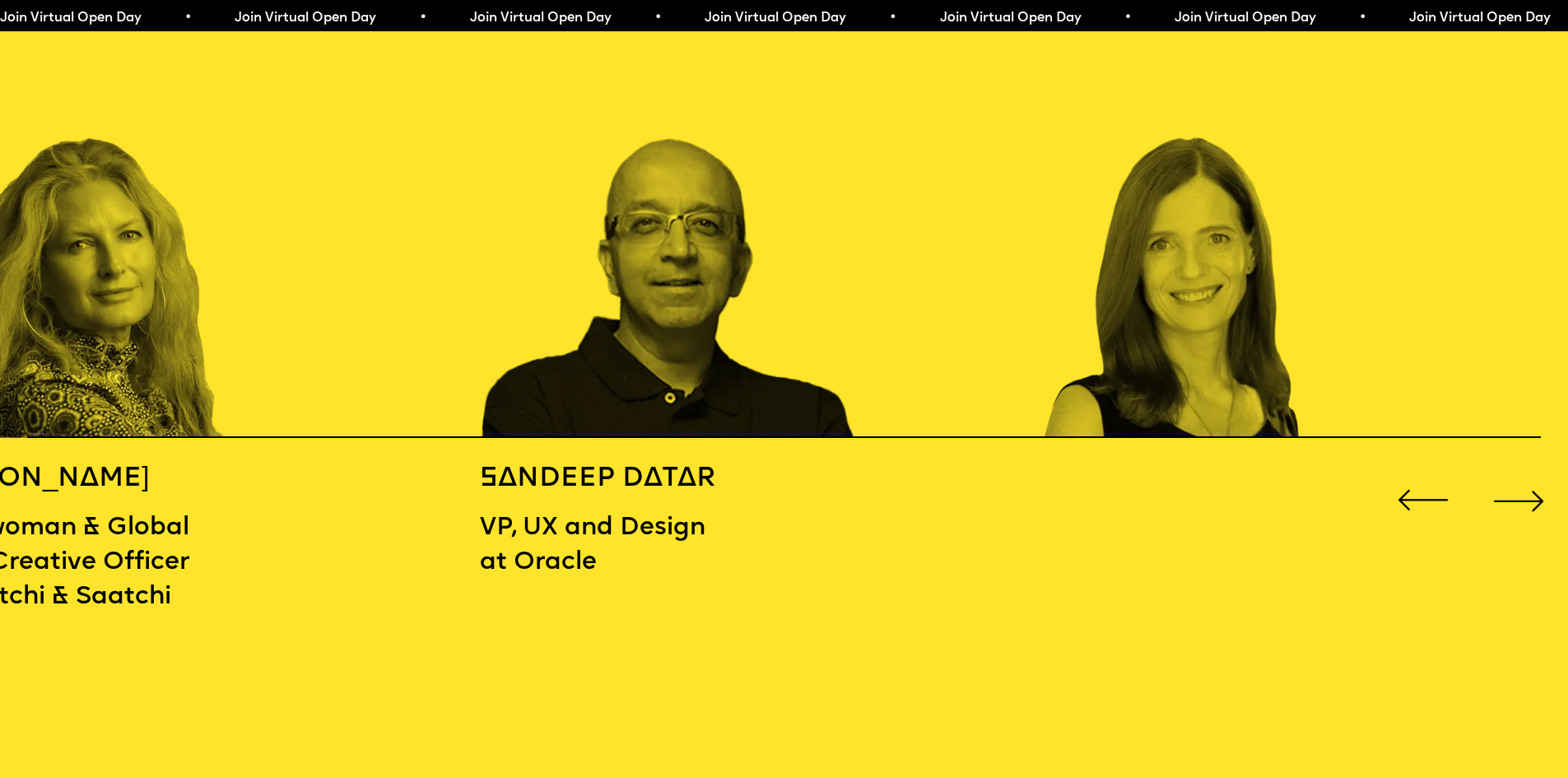
click at [1539, 490] on div "Next slide" at bounding box center [1518, 500] width 62 height 62
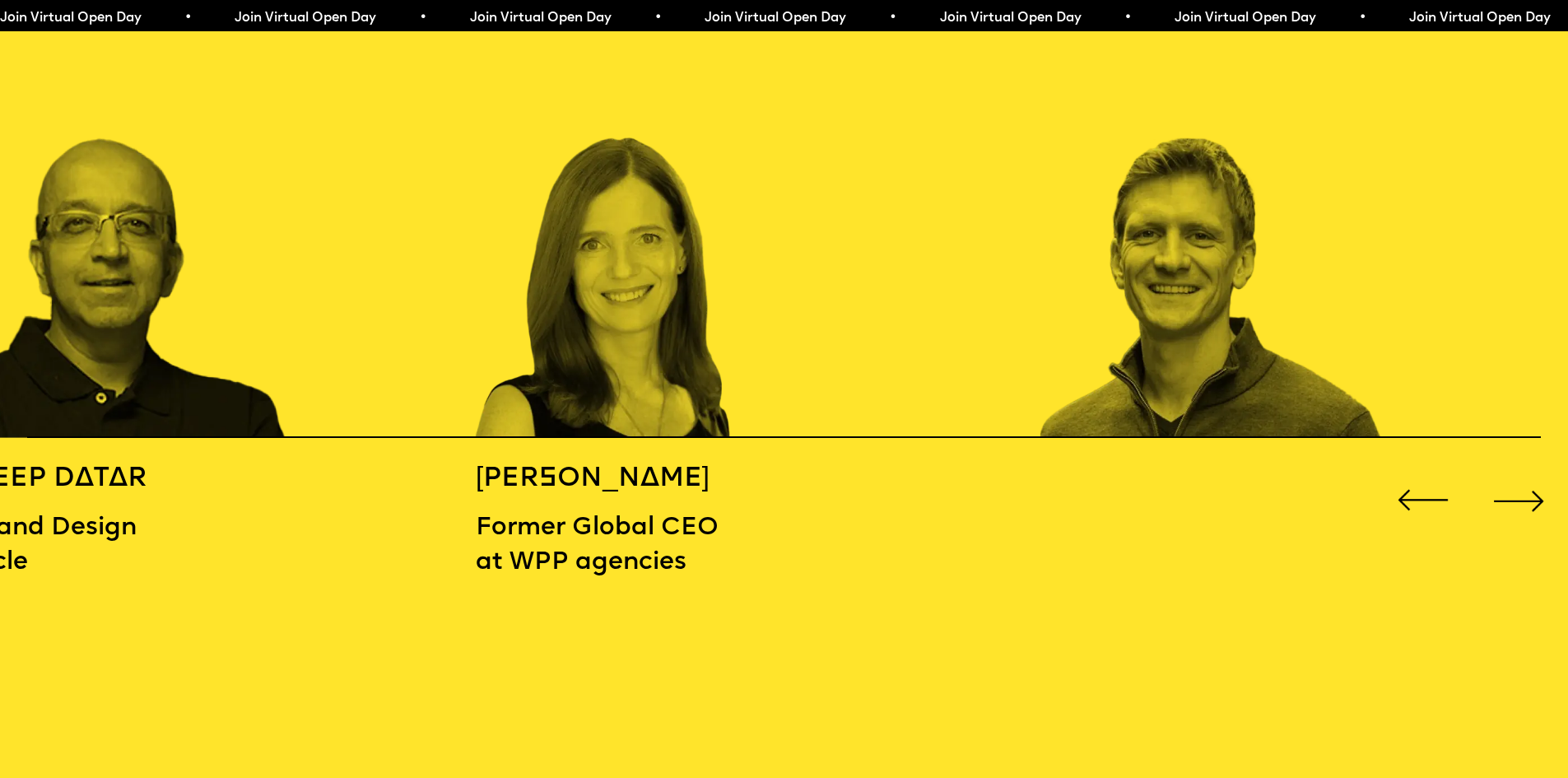
click at [1539, 490] on div "Next slide" at bounding box center [1518, 500] width 62 height 62
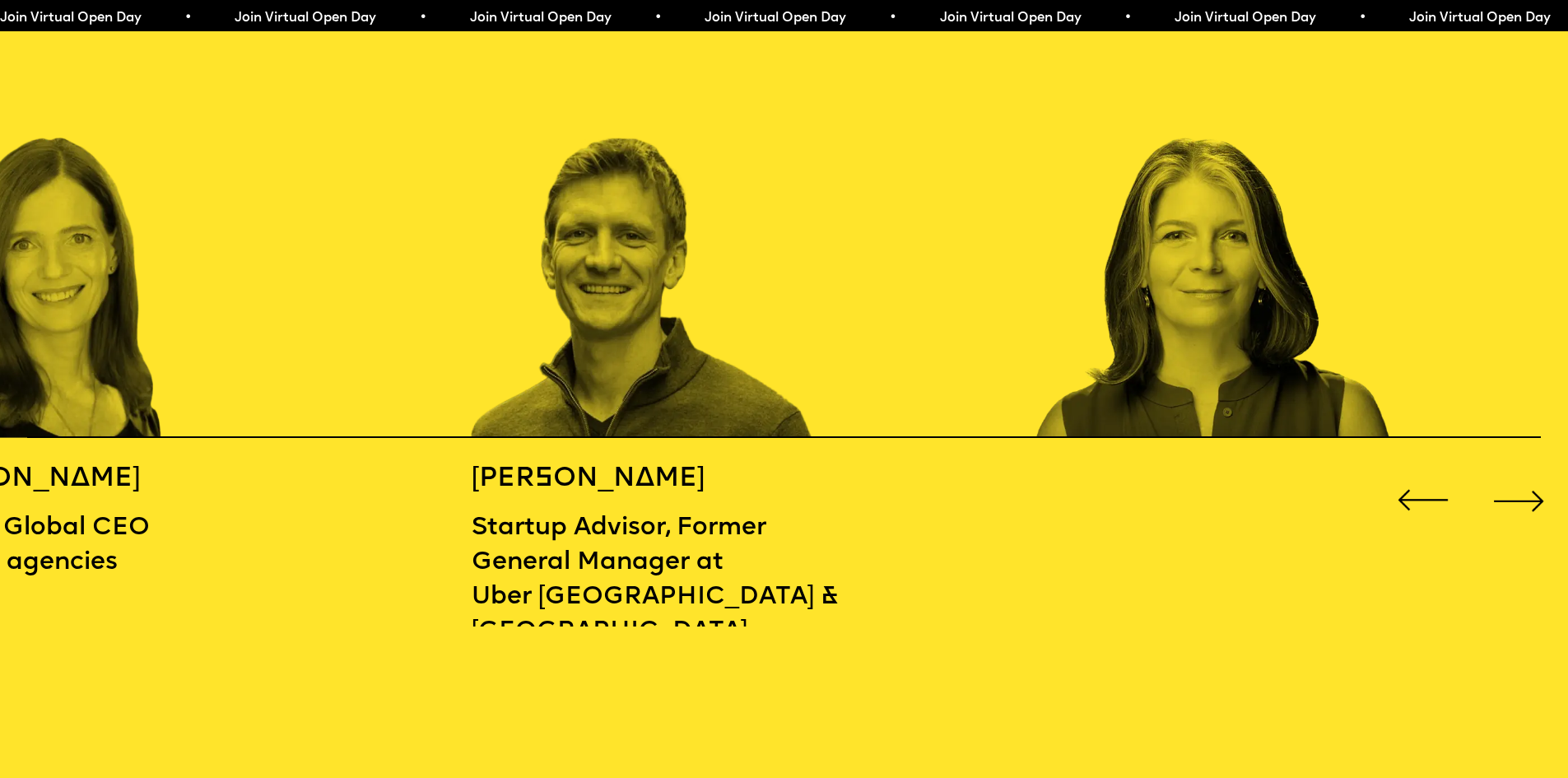
click at [1539, 490] on div "Next slide" at bounding box center [1518, 500] width 62 height 62
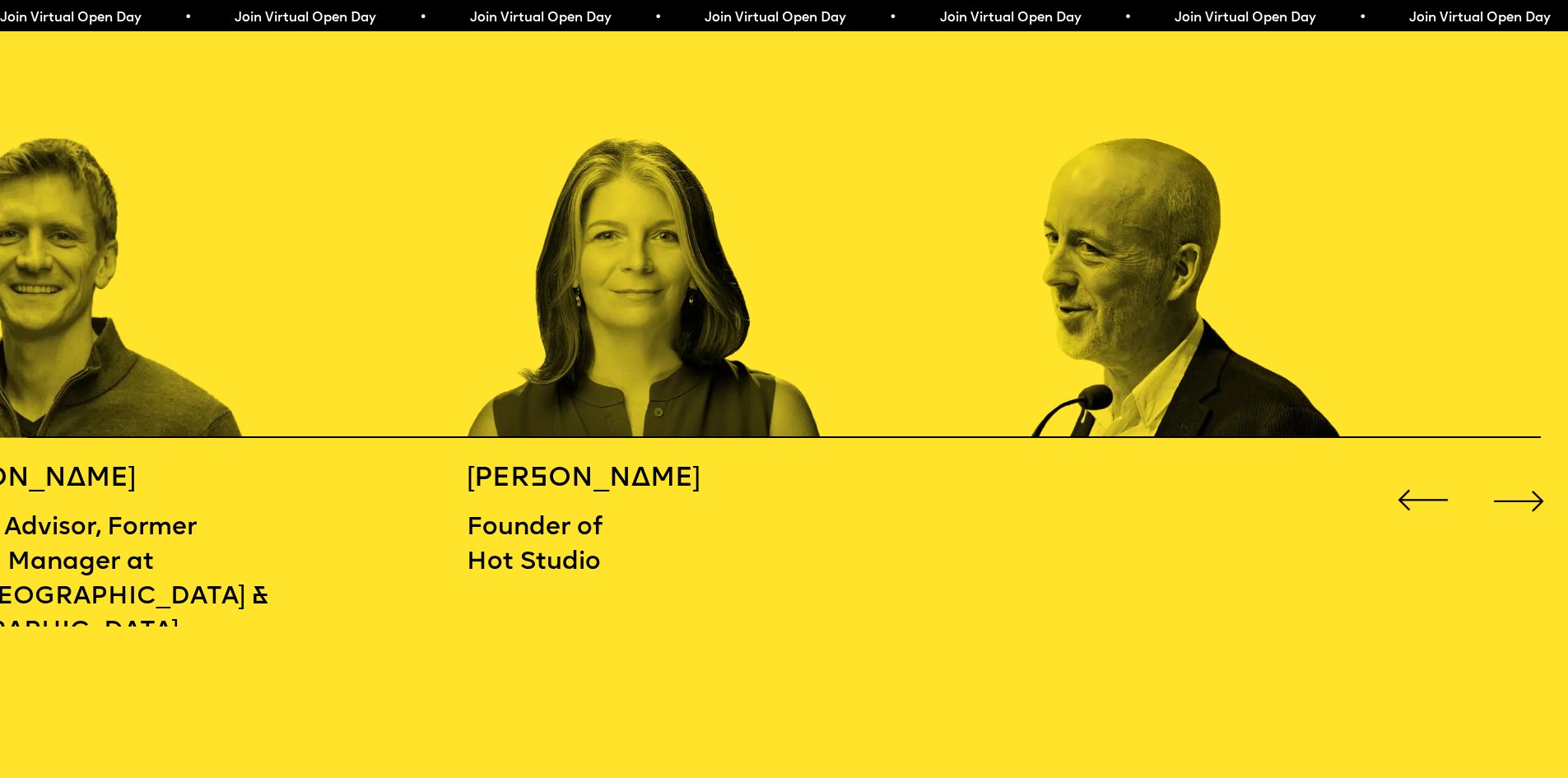
click at [1539, 490] on div "Next slide" at bounding box center [1518, 500] width 62 height 62
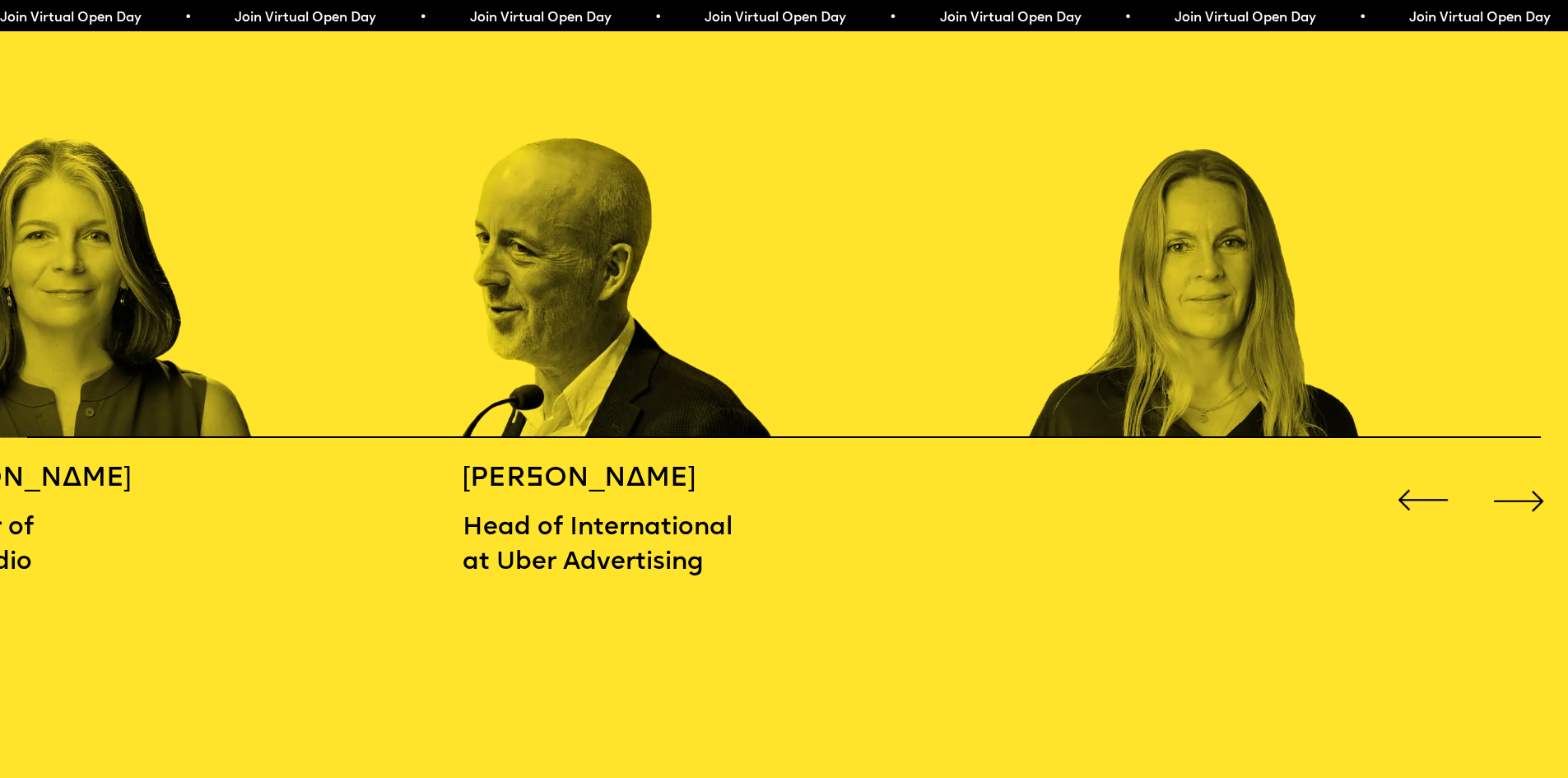
click at [1539, 490] on div "Next slide" at bounding box center [1518, 500] width 62 height 62
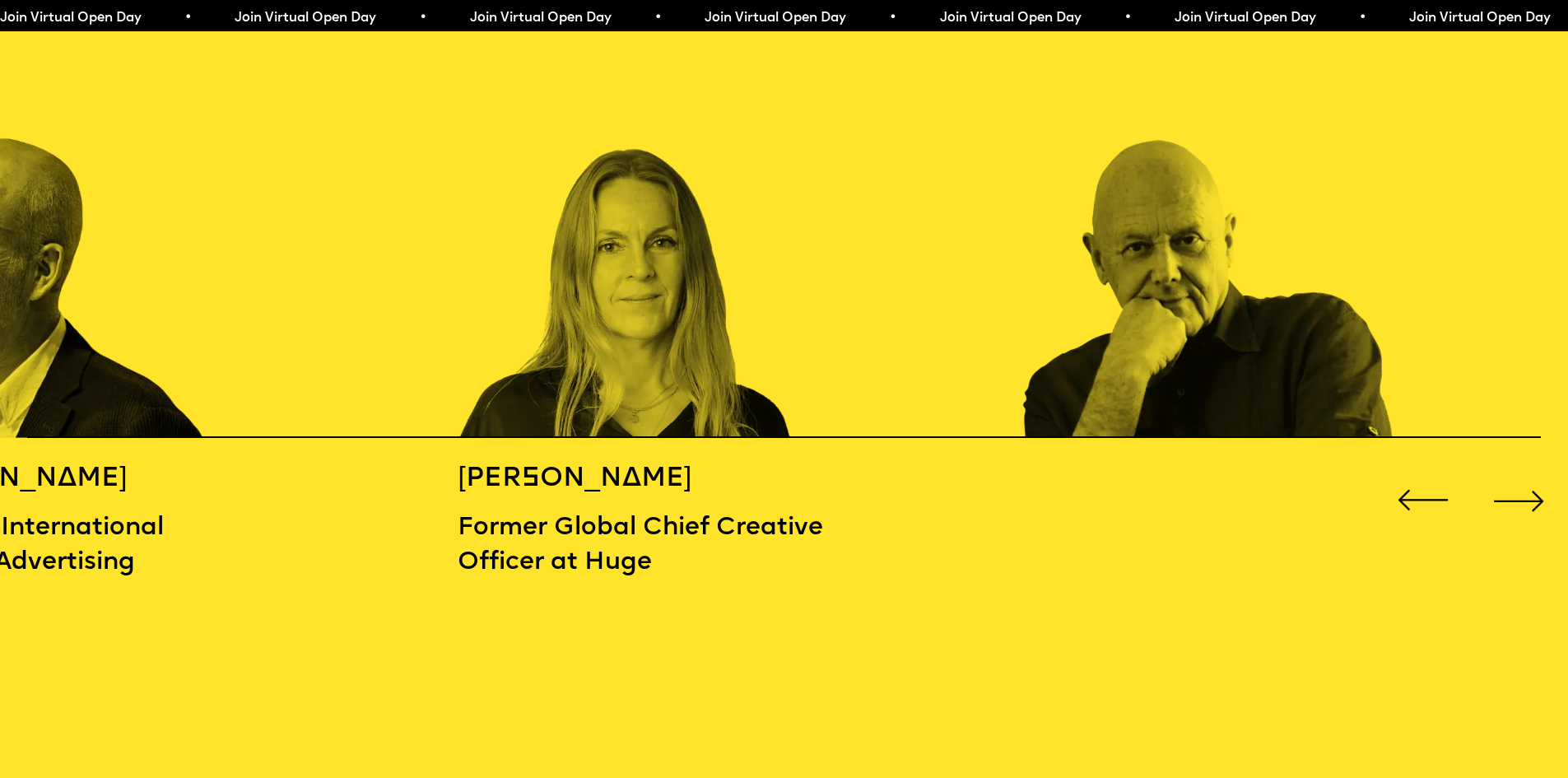
click at [1539, 490] on div "Next slide" at bounding box center [1518, 500] width 62 height 62
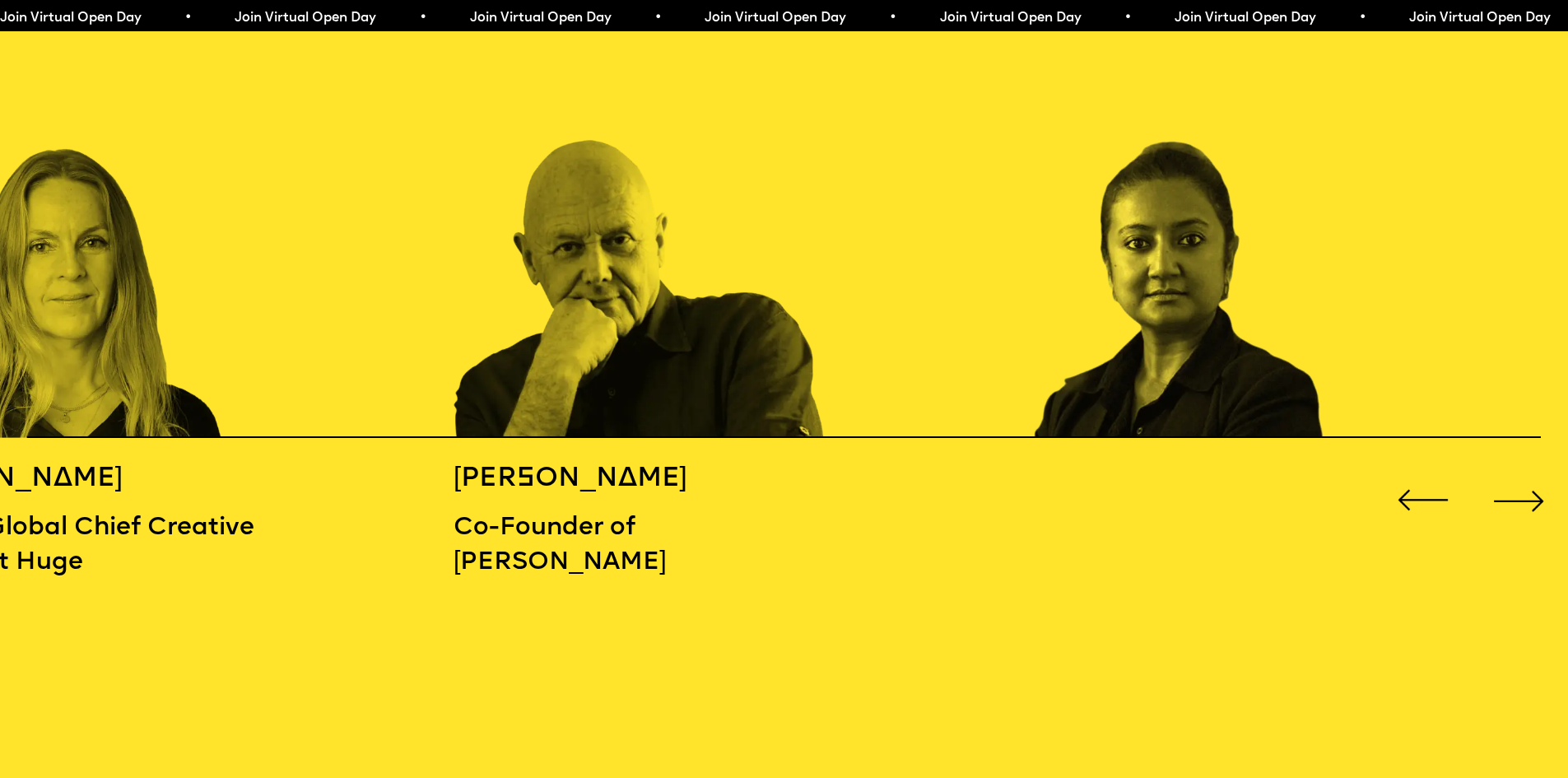
click at [1490, 485] on div "Next slide" at bounding box center [1518, 500] width 62 height 62
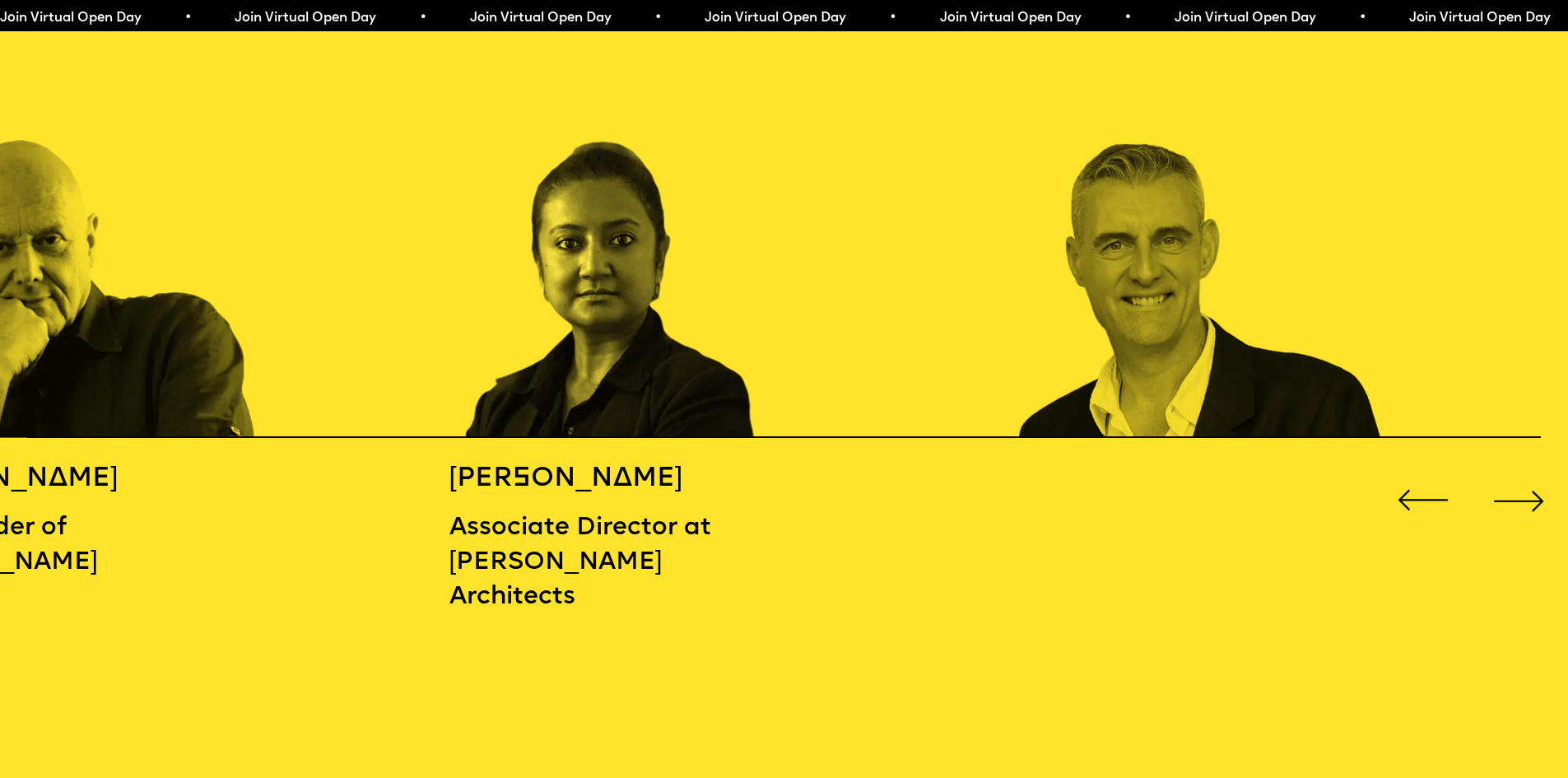
click at [1506, 487] on div "Next slide" at bounding box center [1518, 500] width 62 height 62
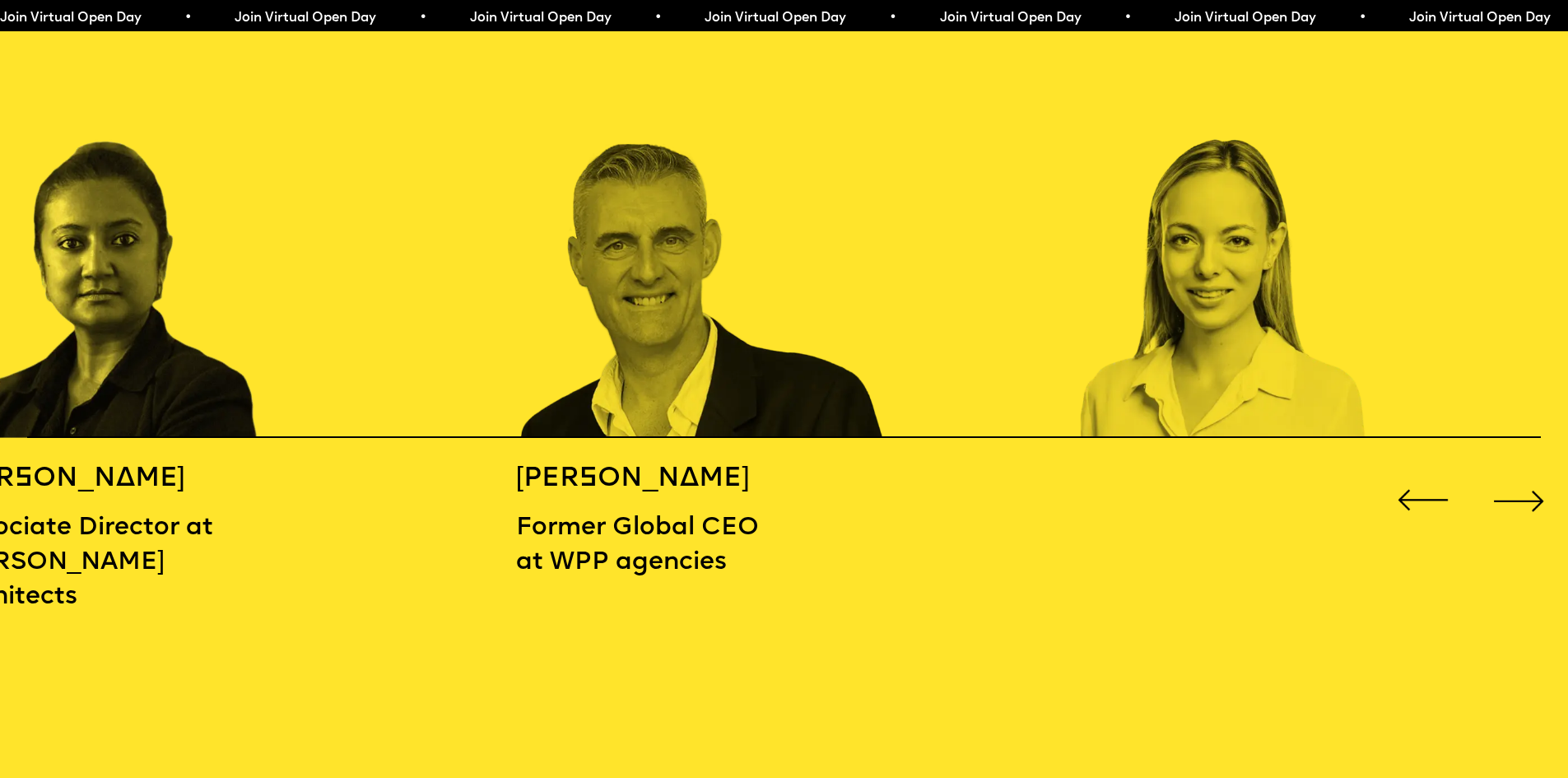
click at [1506, 487] on div "Next slide" at bounding box center [1518, 500] width 62 height 62
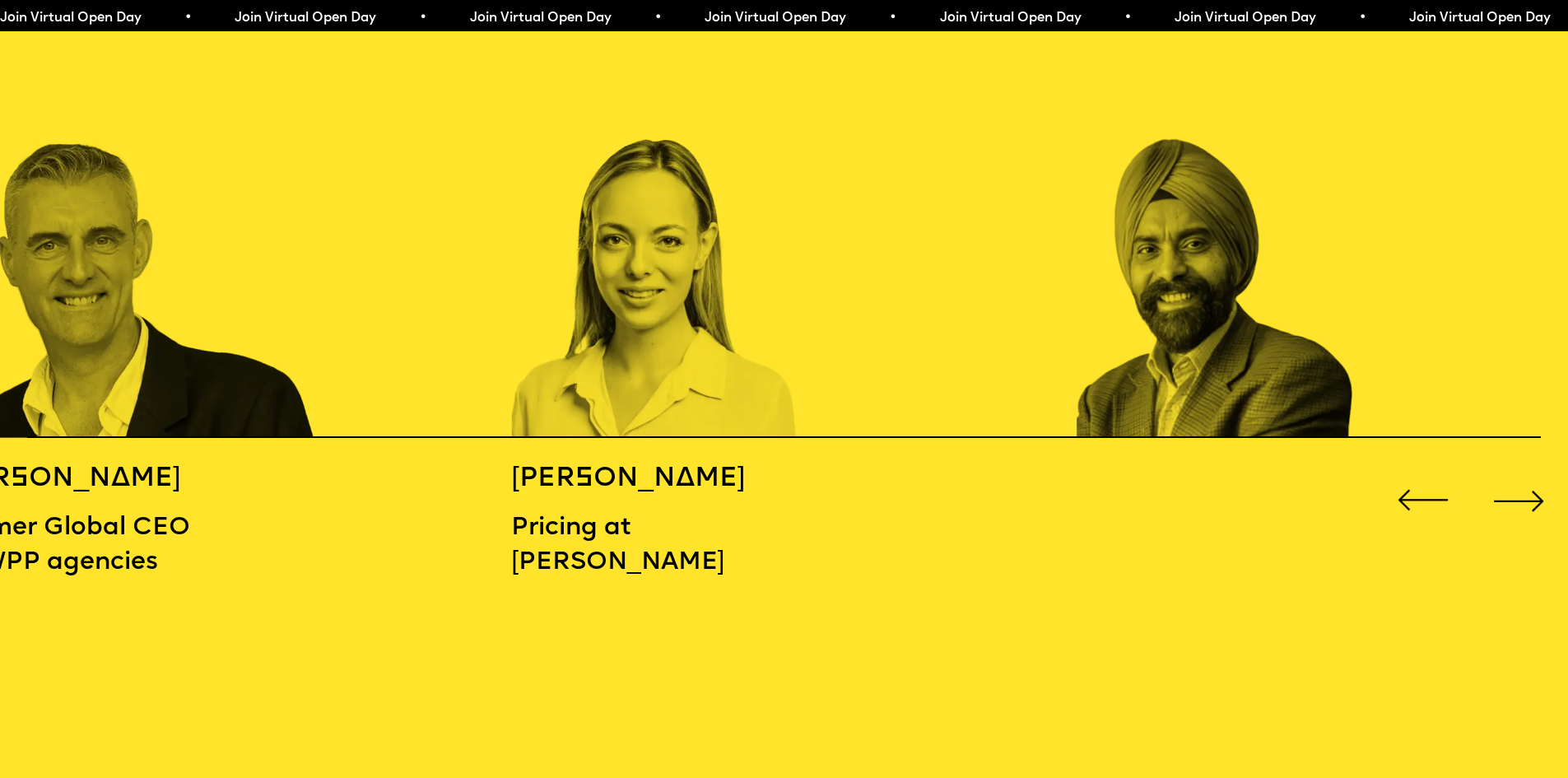
click at [1498, 490] on div "Next slide" at bounding box center [1518, 500] width 62 height 62
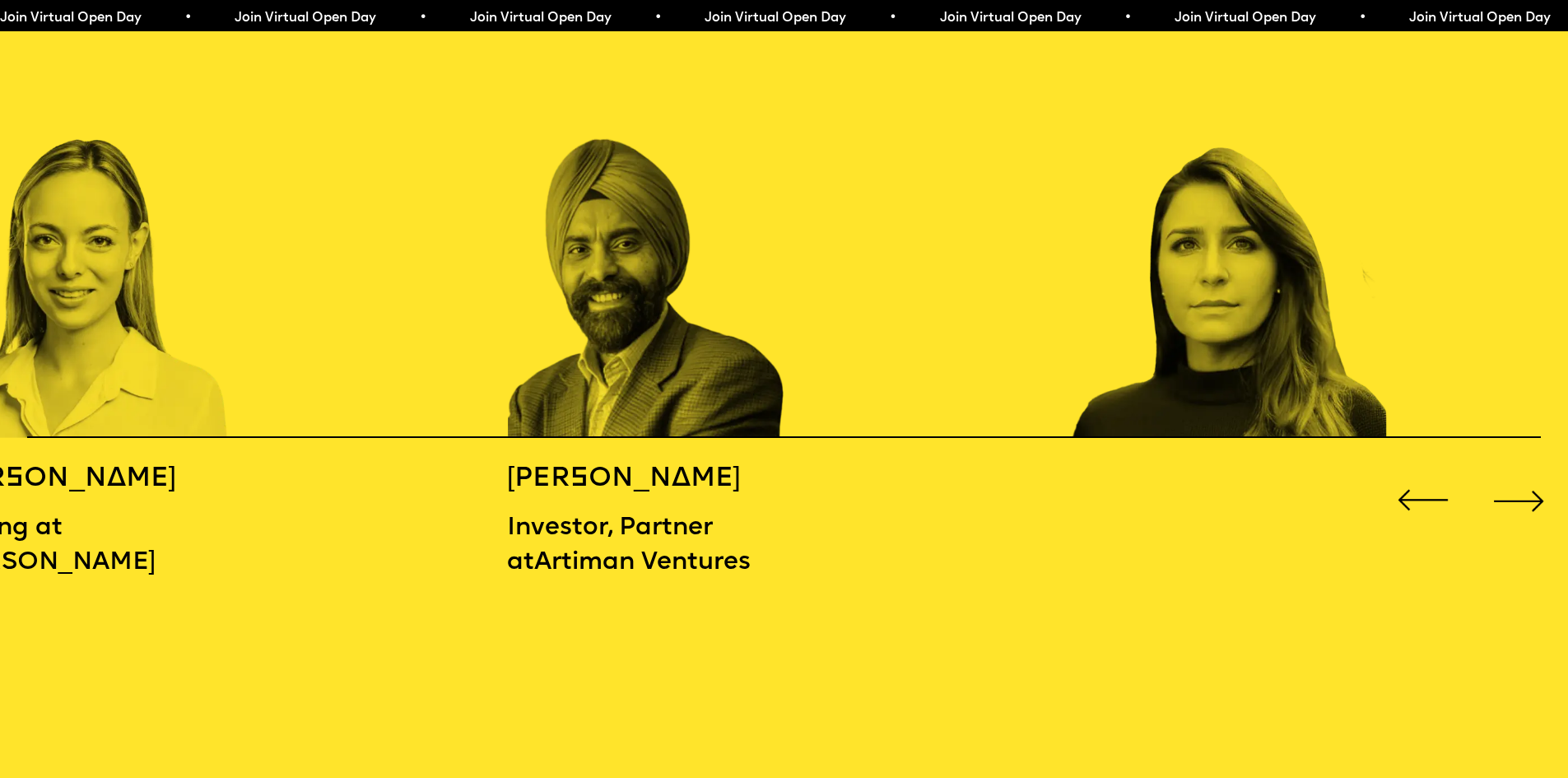
click at [1498, 490] on div "Next slide" at bounding box center [1518, 500] width 62 height 62
